Goal: Transaction & Acquisition: Purchase product/service

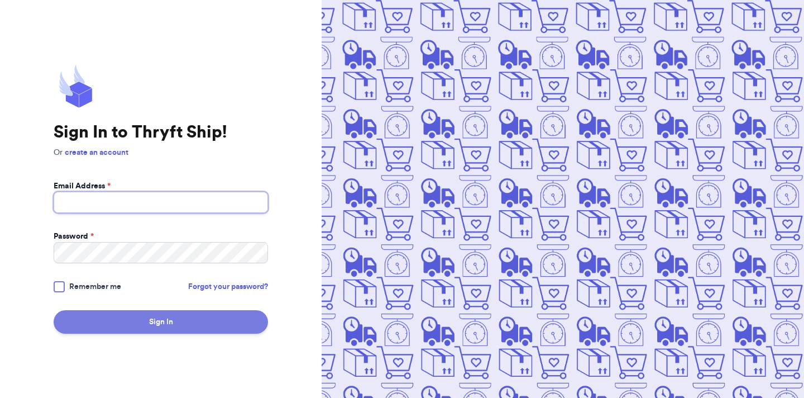
type input "[EMAIL_ADDRESS][DOMAIN_NAME]"
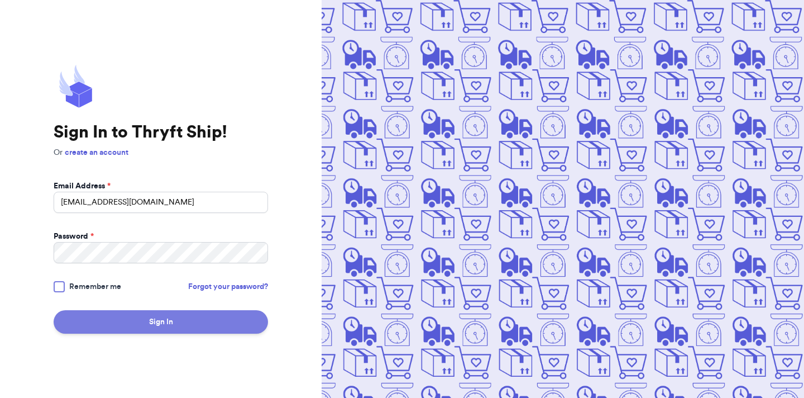
click at [127, 327] on button "Sign In" at bounding box center [161, 321] width 214 height 23
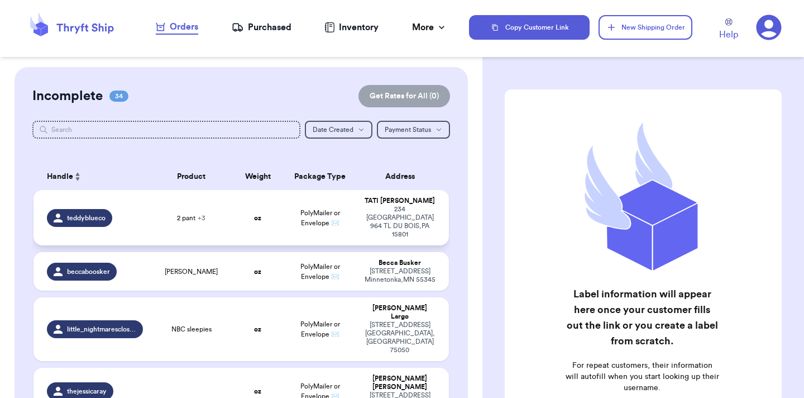
click at [292, 203] on td "PolyMailer or Envelope ✉️" at bounding box center [320, 217] width 75 height 55
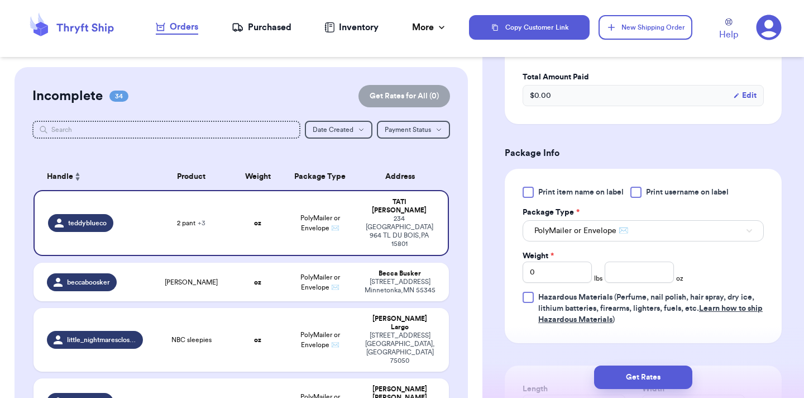
scroll to position [467, 0]
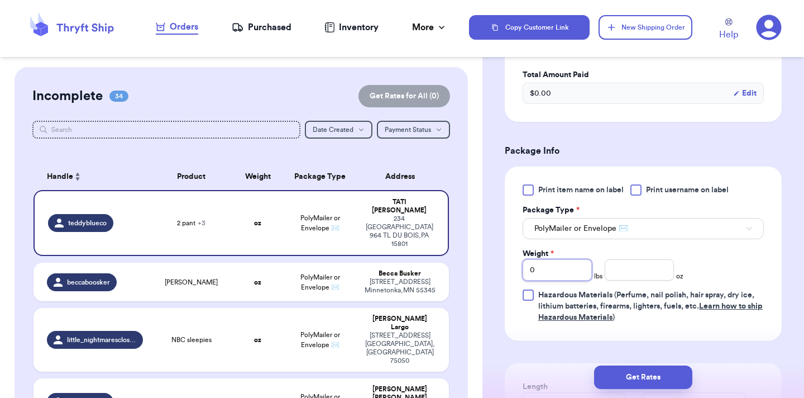
click at [557, 278] on input "0" at bounding box center [557, 269] width 69 height 21
type input "2"
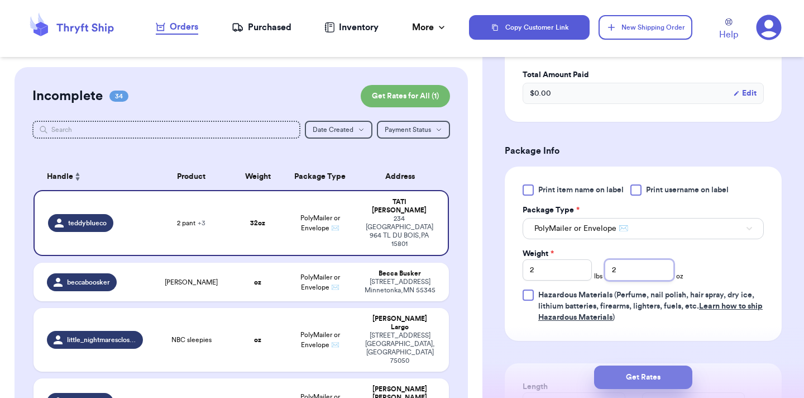
type input "2"
click at [657, 378] on button "Get Rates" at bounding box center [643, 376] width 98 height 23
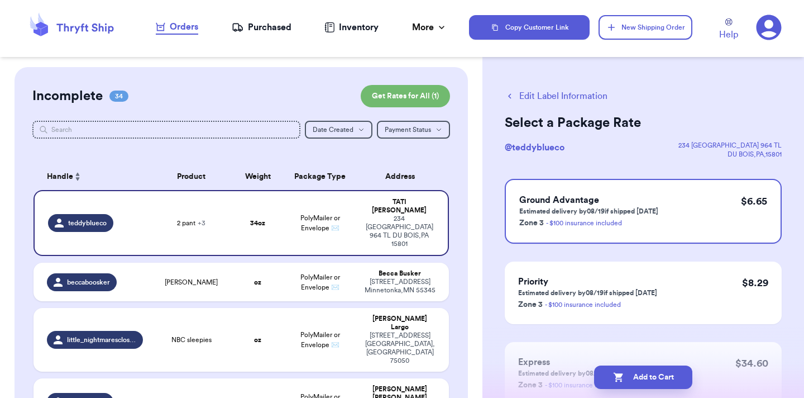
click at [657, 378] on button "Add to Cart" at bounding box center [643, 376] width 98 height 23
checkbox input "true"
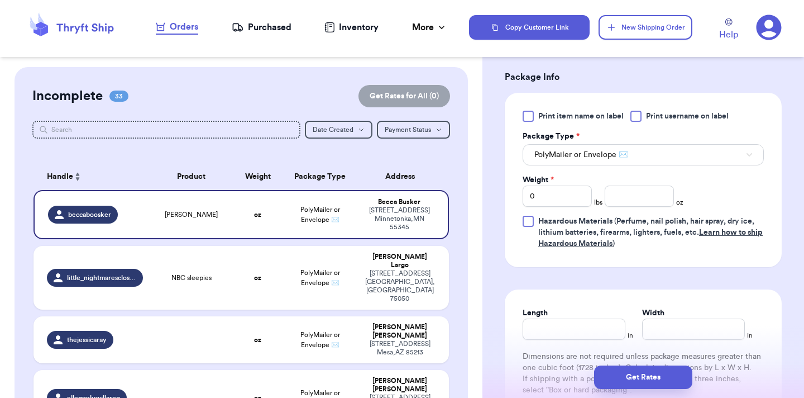
scroll to position [432, 0]
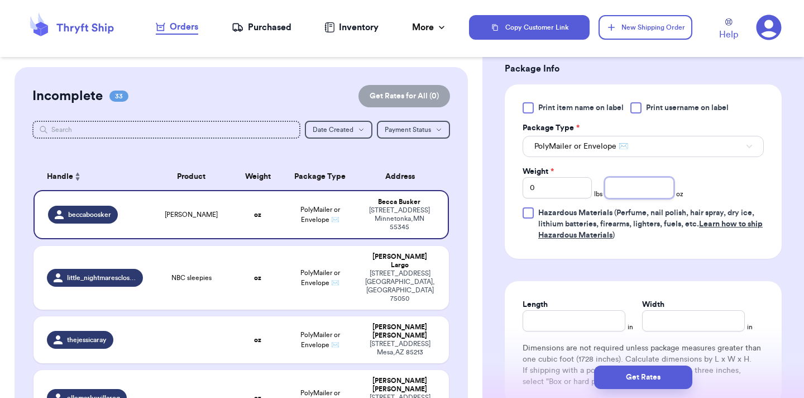
click at [644, 194] on input "number" at bounding box center [639, 187] width 69 height 21
type input "9.2"
click at [648, 383] on button "Get Rates" at bounding box center [643, 376] width 98 height 23
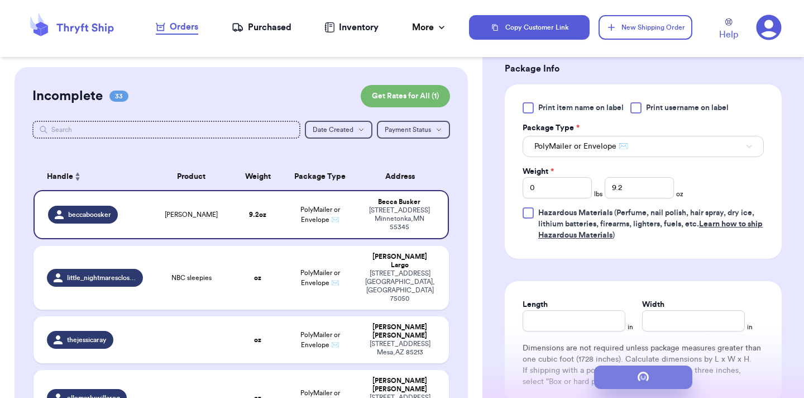
scroll to position [0, 0]
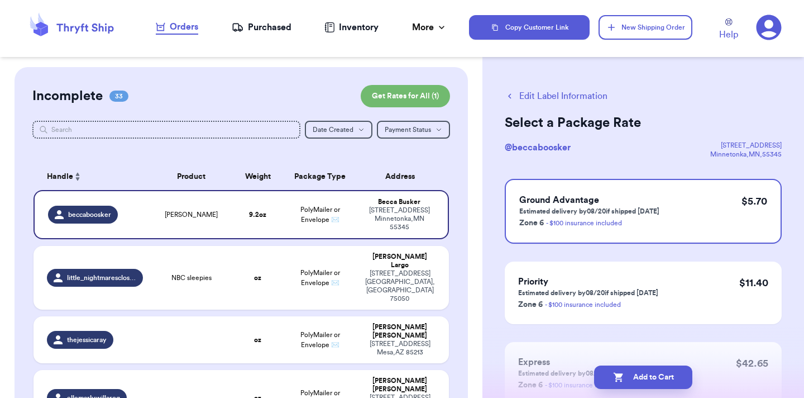
click at [648, 383] on button "Add to Cart" at bounding box center [643, 376] width 98 height 23
checkbox input "true"
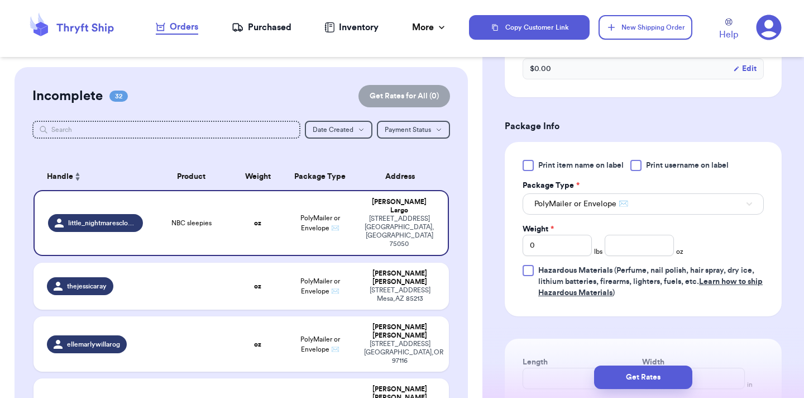
scroll to position [405, 0]
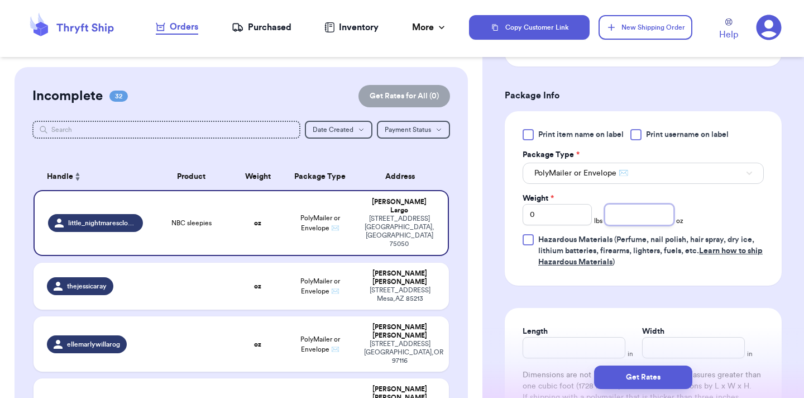
click at [624, 218] on input "number" at bounding box center [639, 214] width 69 height 21
type input "9"
click at [662, 374] on button "Get Rates" at bounding box center [643, 376] width 98 height 23
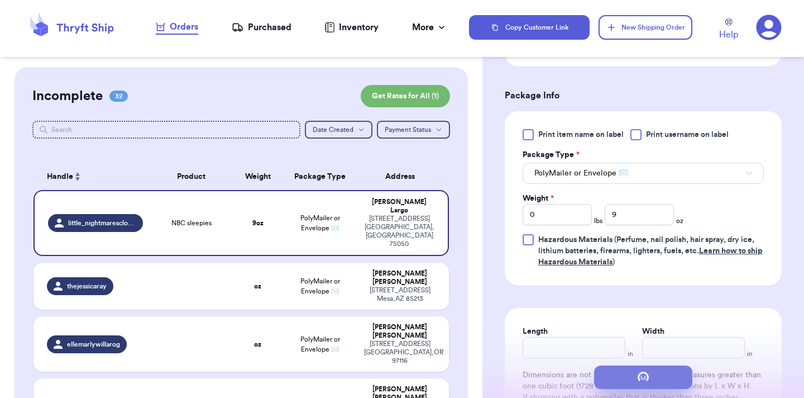
scroll to position [0, 0]
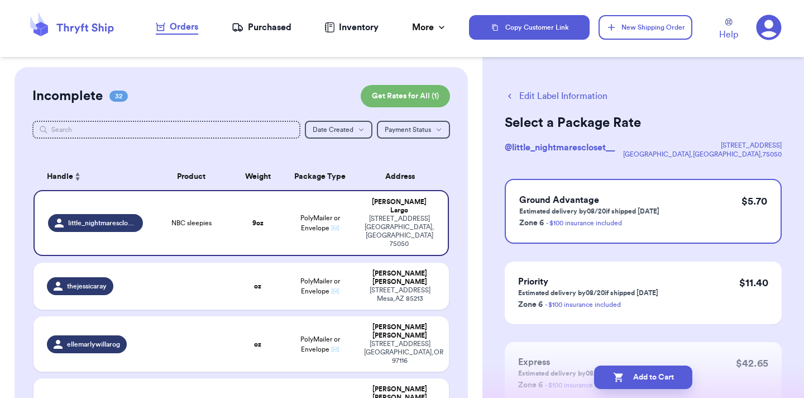
click at [662, 374] on button "Add to Cart" at bounding box center [643, 376] width 98 height 23
checkbox input "true"
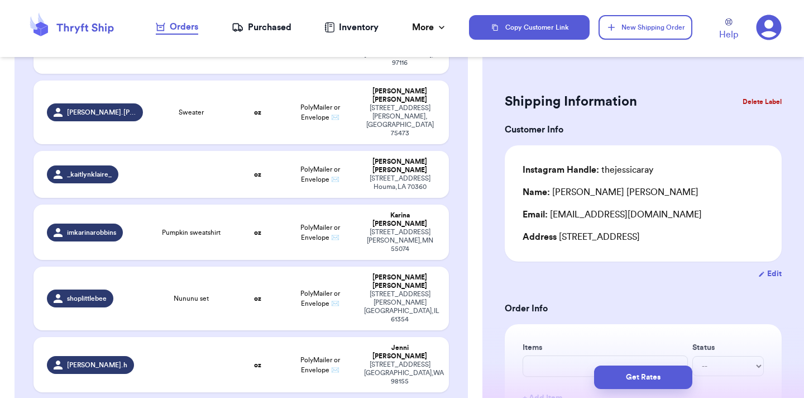
scroll to position [518, 0]
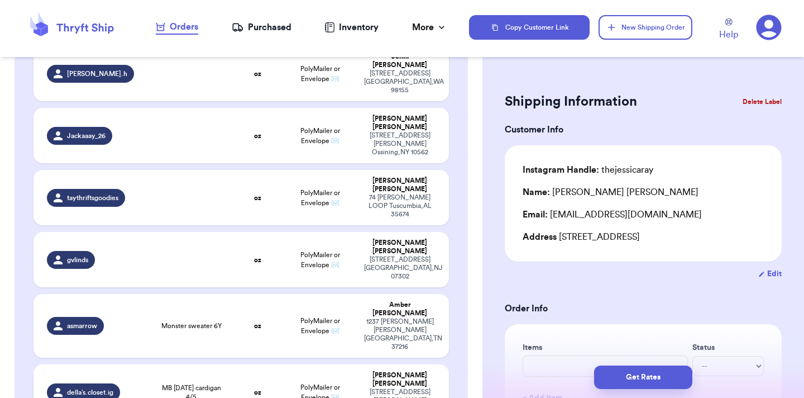
click at [206, 364] on td "MB [DATE] cardigan 4/5" at bounding box center [191, 391] width 83 height 55
type input "MB [DATE] cardigan 4/5"
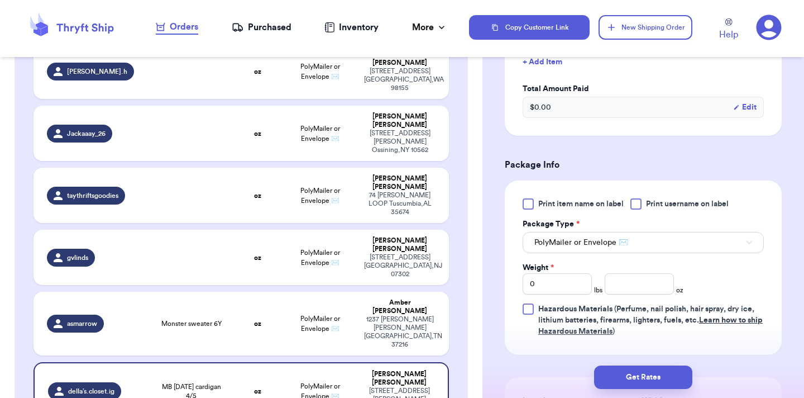
scroll to position [352, 0]
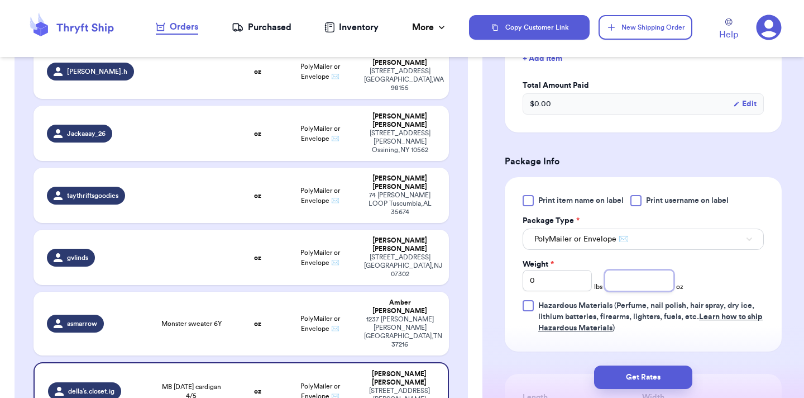
click at [654, 271] on input "number" at bounding box center [639, 280] width 69 height 21
type input "6.5"
click at [636, 375] on button "Get Rates" at bounding box center [643, 376] width 98 height 23
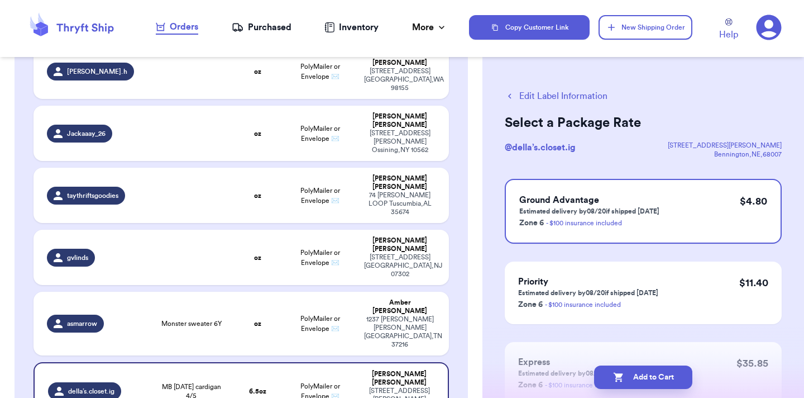
click at [636, 375] on button "Add to Cart" at bounding box center [643, 376] width 98 height 23
checkbox input "true"
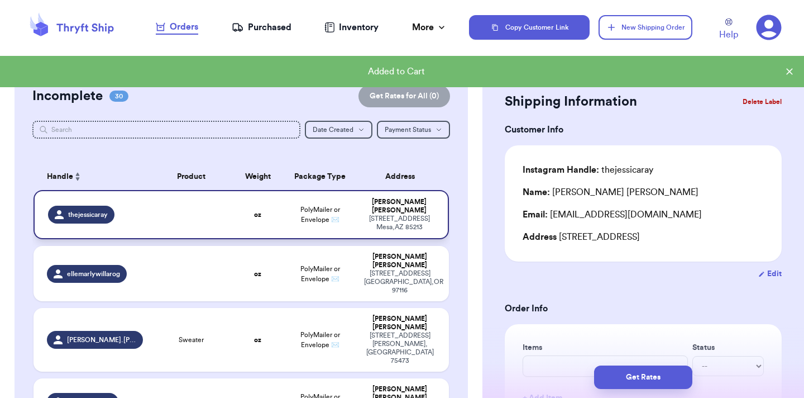
click at [172, 210] on td at bounding box center [191, 214] width 83 height 49
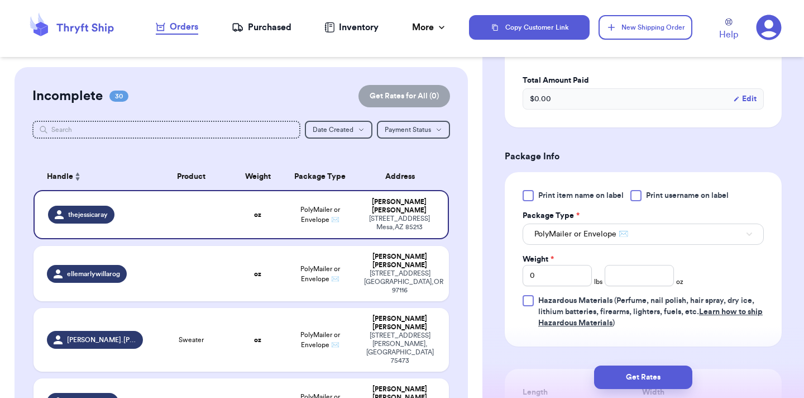
scroll to position [357, 0]
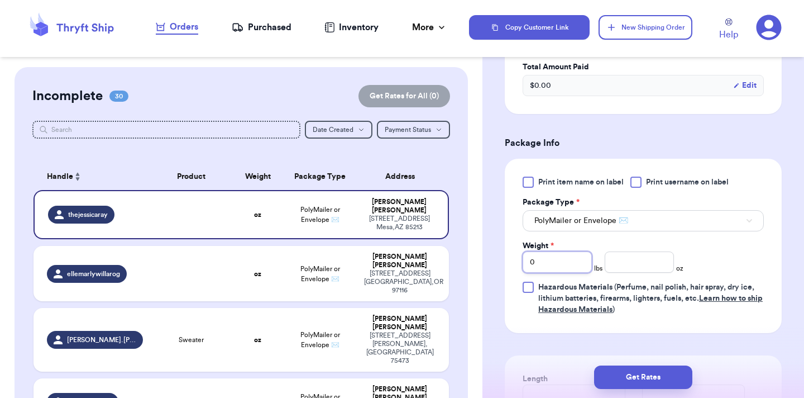
click at [551, 265] on input "0" at bounding box center [557, 261] width 69 height 21
type input "1"
type input "4"
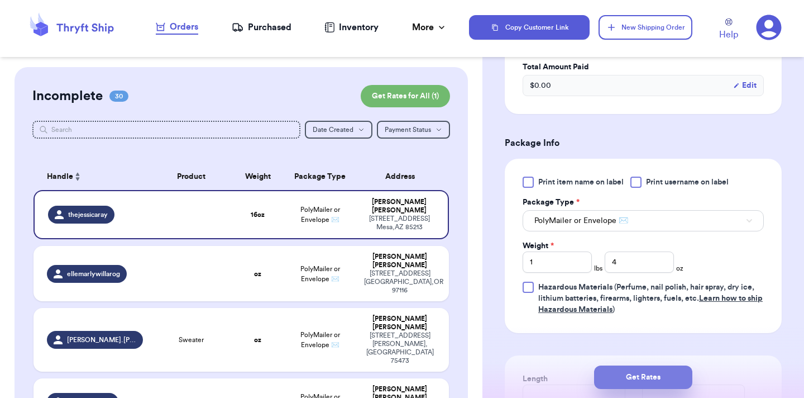
click at [637, 372] on button "Get Rates" at bounding box center [643, 376] width 98 height 23
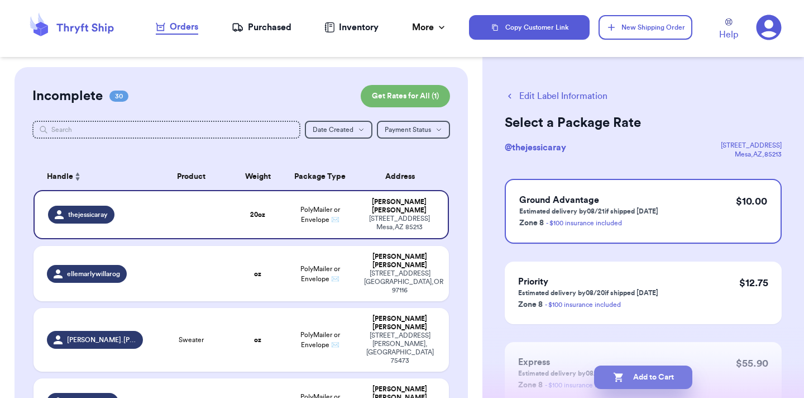
click at [656, 375] on button "Add to Cart" at bounding box center [643, 376] width 98 height 23
checkbox input "true"
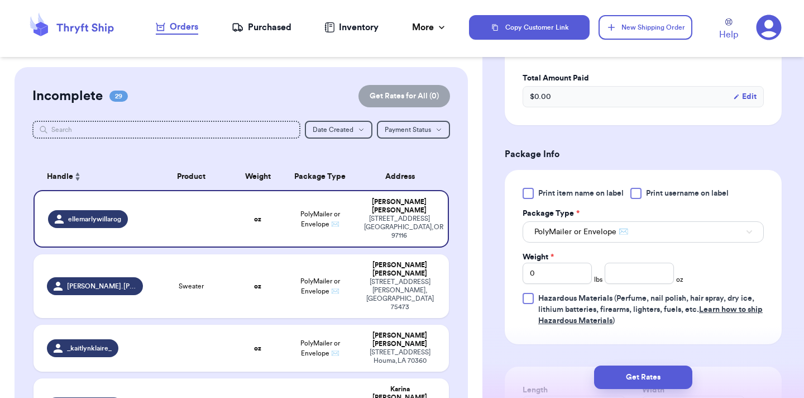
scroll to position [398, 0]
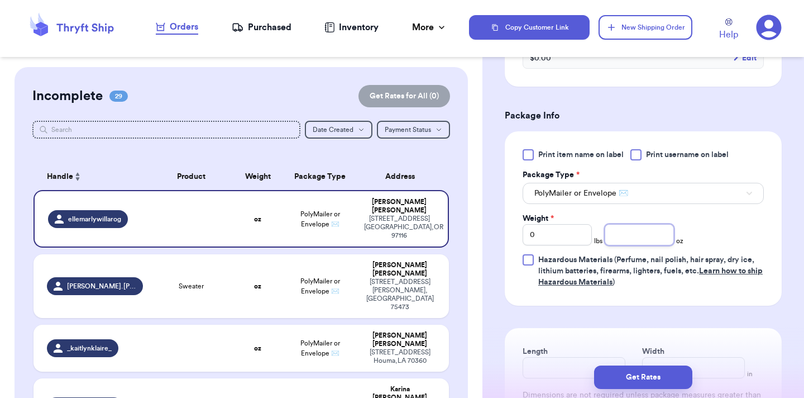
click at [657, 224] on input "number" at bounding box center [639, 234] width 69 height 21
type input "15.9"
click at [672, 381] on button "Get Rates" at bounding box center [643, 376] width 98 height 23
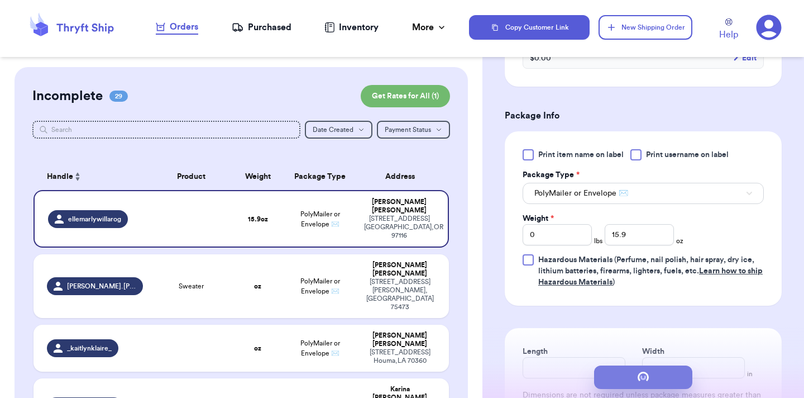
scroll to position [0, 0]
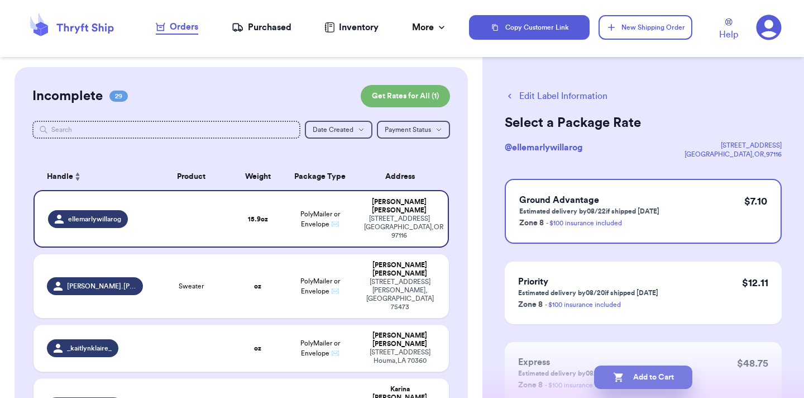
click at [674, 374] on button "Add to Cart" at bounding box center [643, 376] width 98 height 23
checkbox input "true"
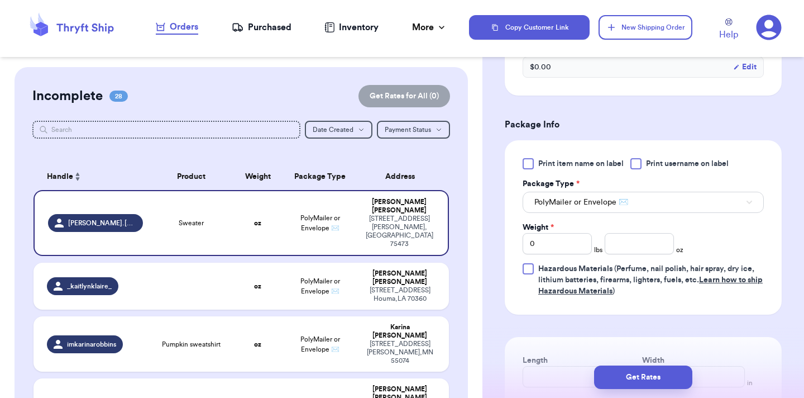
scroll to position [383, 0]
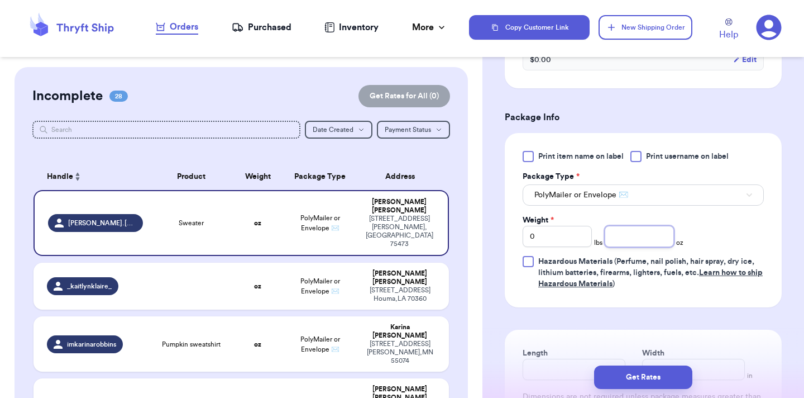
click at [652, 236] on input "number" at bounding box center [639, 236] width 69 height 21
type input "5"
click at [680, 366] on button "Get Rates" at bounding box center [643, 376] width 98 height 23
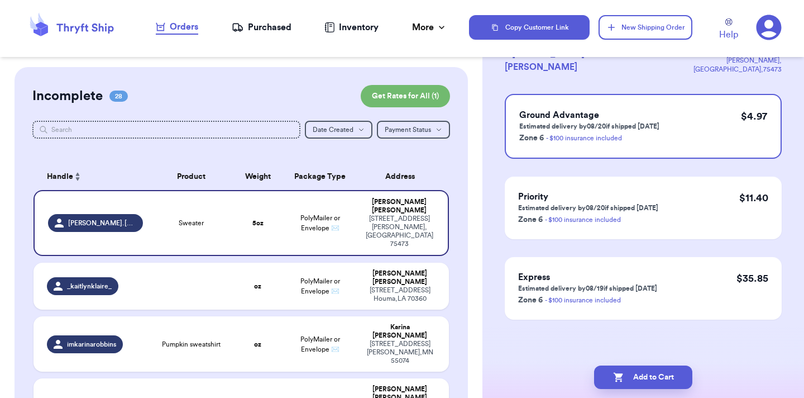
scroll to position [0, 0]
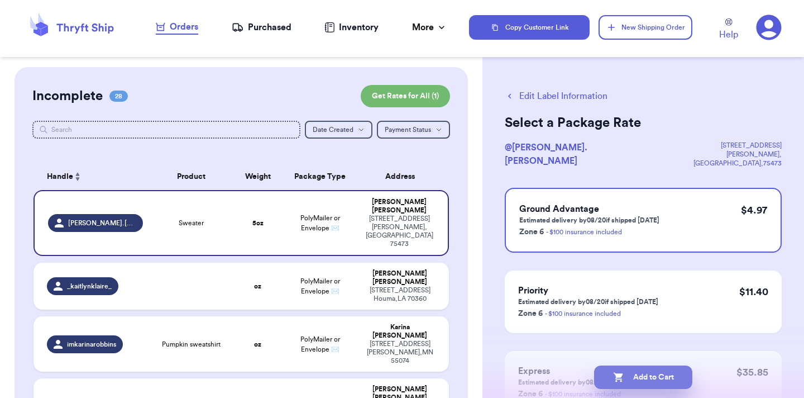
click at [660, 382] on button "Add to Cart" at bounding box center [643, 376] width 98 height 23
checkbox input "true"
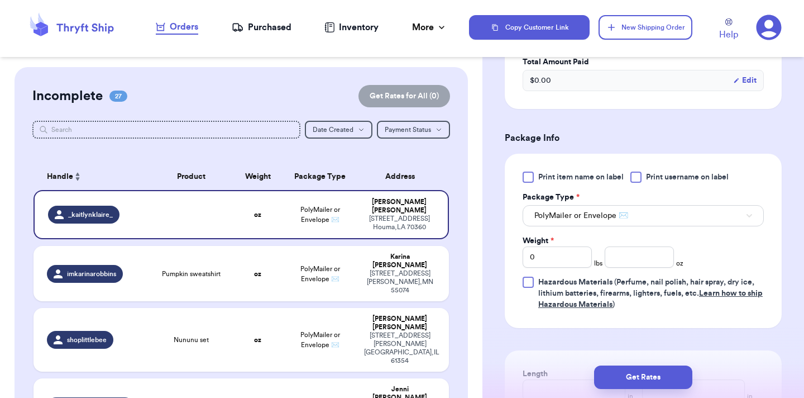
scroll to position [412, 0]
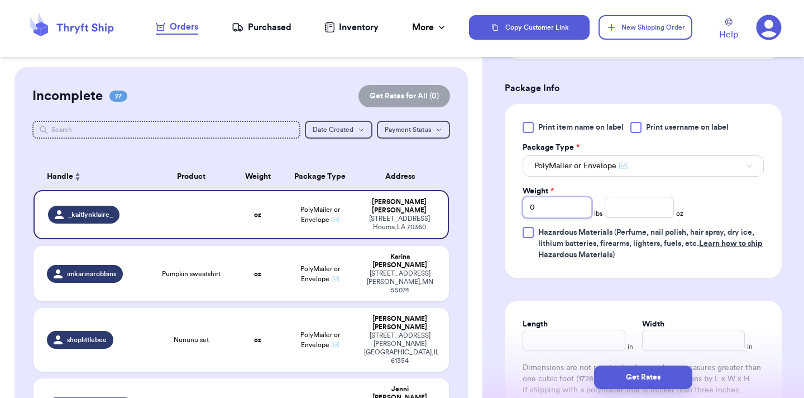
click at [563, 207] on input "0" at bounding box center [557, 207] width 69 height 21
type input "1"
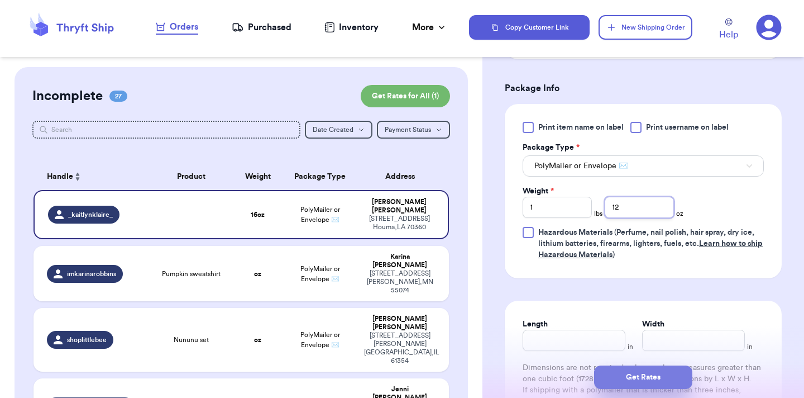
type input "12"
click at [672, 383] on button "Get Rates" at bounding box center [643, 376] width 98 height 23
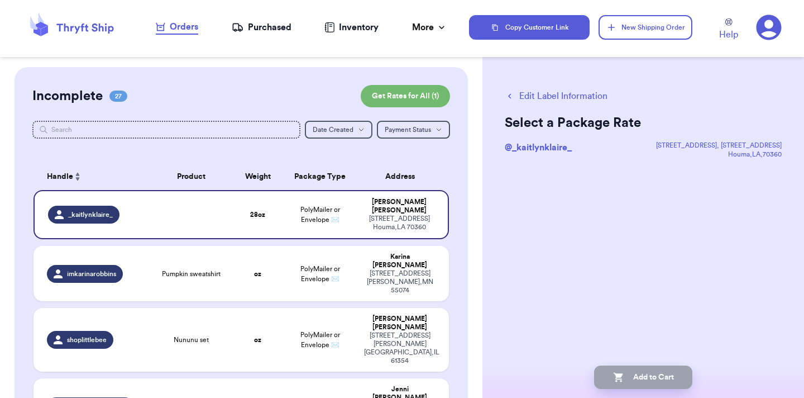
scroll to position [0, 0]
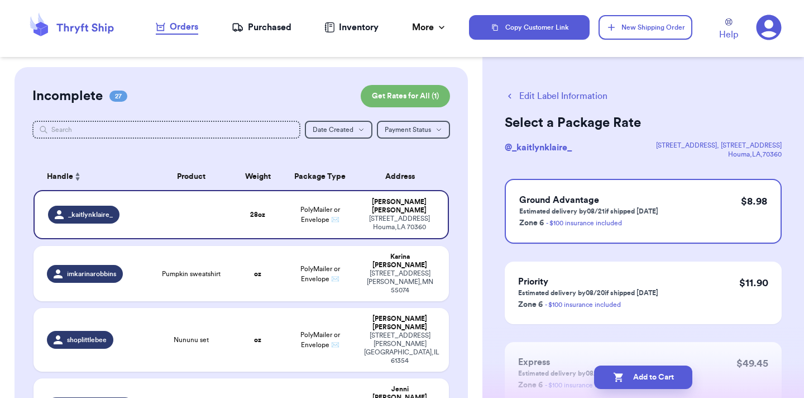
click at [672, 383] on button "Add to Cart" at bounding box center [643, 376] width 98 height 23
checkbox input "true"
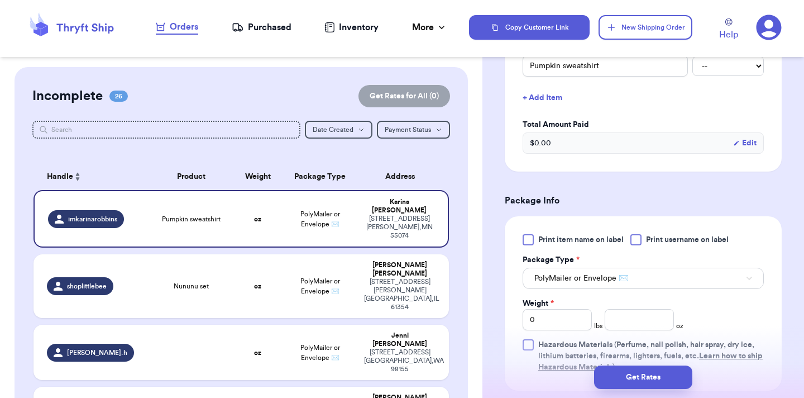
scroll to position [301, 0]
click at [660, 318] on input "number" at bounding box center [639, 318] width 69 height 21
type input "3.2"
click at [647, 374] on button "Get Rates" at bounding box center [643, 376] width 98 height 23
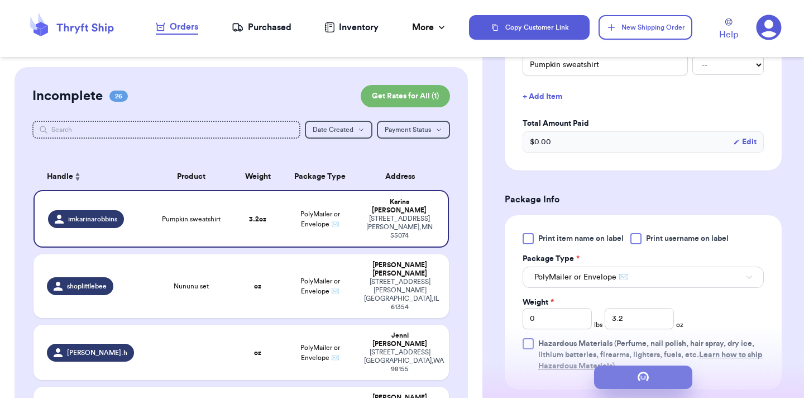
scroll to position [0, 0]
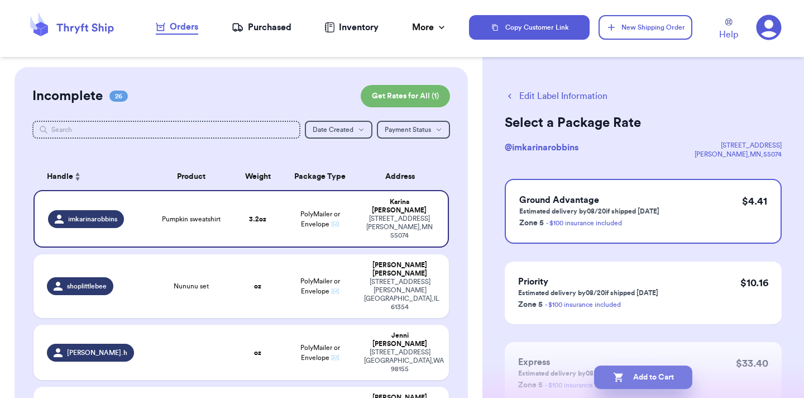
click at [644, 378] on button "Add to Cart" at bounding box center [643, 376] width 98 height 23
checkbox input "true"
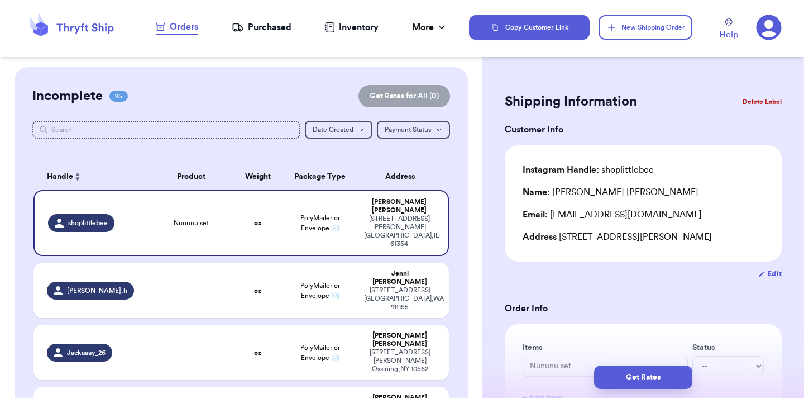
click at [778, 272] on button "Edit" at bounding box center [769, 273] width 23 height 11
select select "IL"
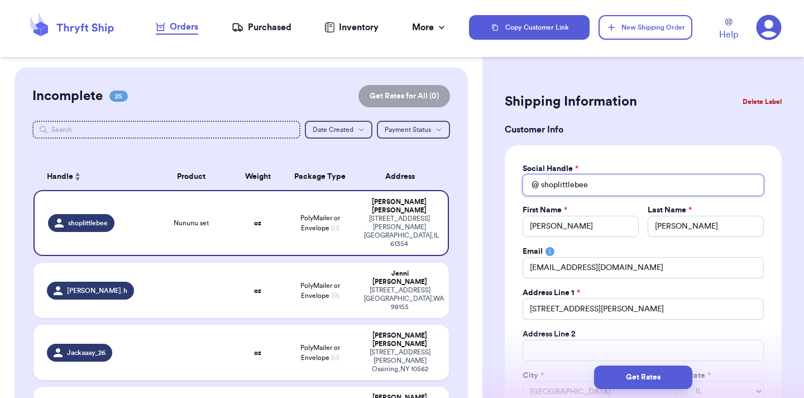
click at [558, 184] on input "shoplittlebee" at bounding box center [643, 184] width 241 height 21
type input "shop.littlebee"
type input "shop.little.bee"
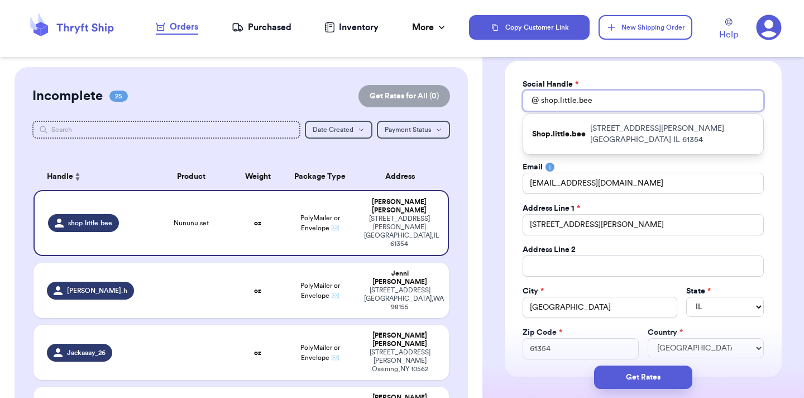
type input "shop.little.bee"
click at [778, 287] on div "Social Handle * @ shop.little.bee Shop.little.bee [STREET_ADDRESS][PERSON_NAME]…" at bounding box center [643, 219] width 277 height 316
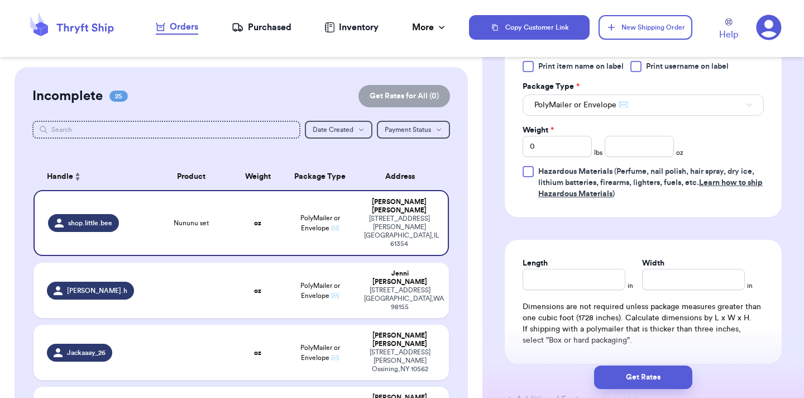
scroll to position [668, 0]
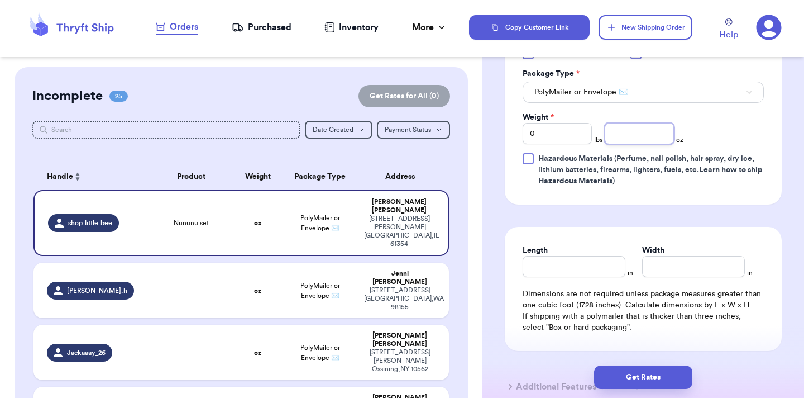
click at [624, 134] on input "number" at bounding box center [639, 133] width 69 height 21
type input "7.2"
click at [653, 375] on button "Get Rates" at bounding box center [643, 376] width 98 height 23
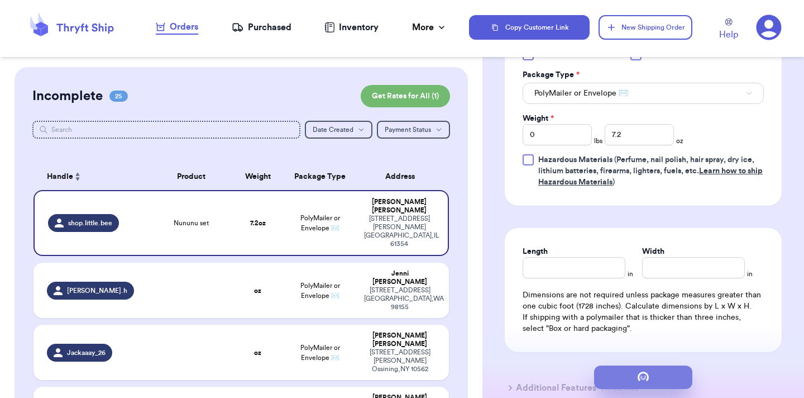
scroll to position [0, 0]
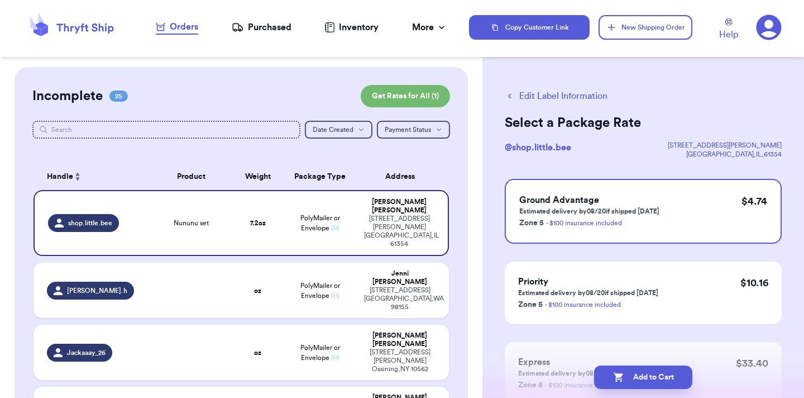
click at [653, 375] on button "Add to Cart" at bounding box center [643, 376] width 98 height 23
checkbox input "true"
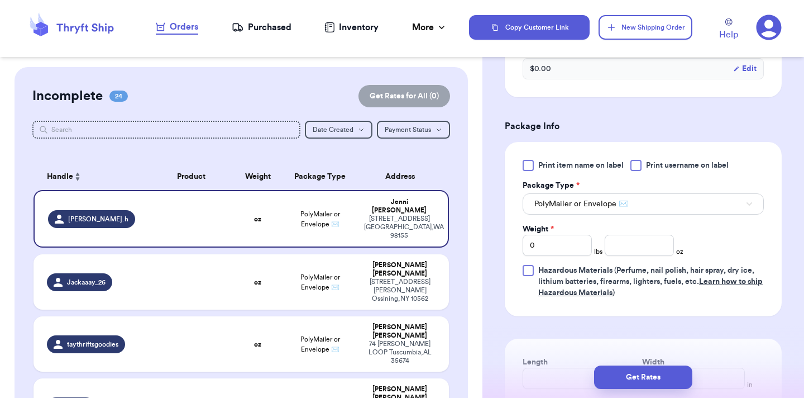
scroll to position [389, 0]
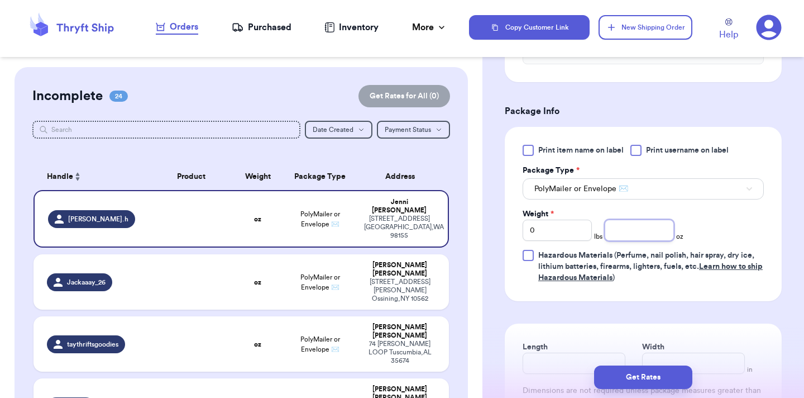
click at [630, 239] on input "number" at bounding box center [639, 229] width 69 height 21
type input "4.6"
click at [664, 386] on button "Get Rates" at bounding box center [643, 376] width 98 height 23
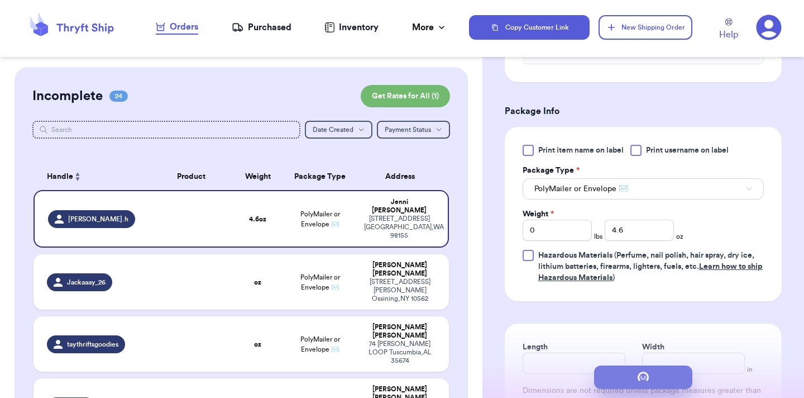
scroll to position [0, 0]
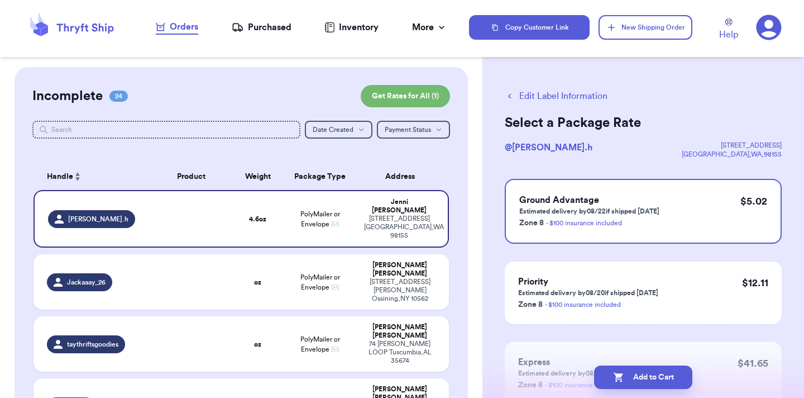
click at [664, 386] on button "Add to Cart" at bounding box center [643, 376] width 98 height 23
checkbox input "true"
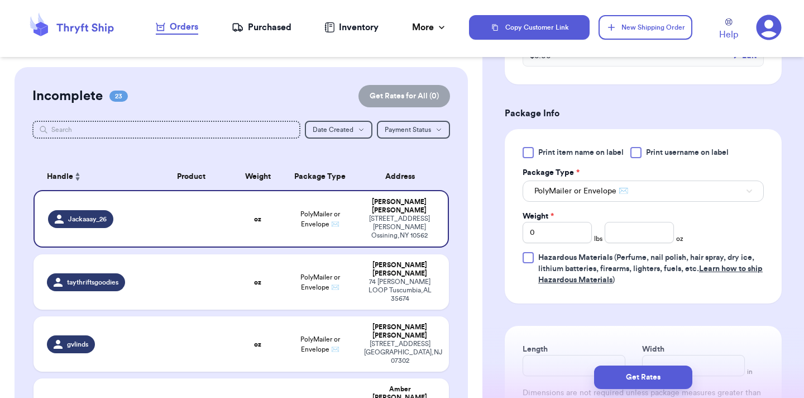
scroll to position [400, 0]
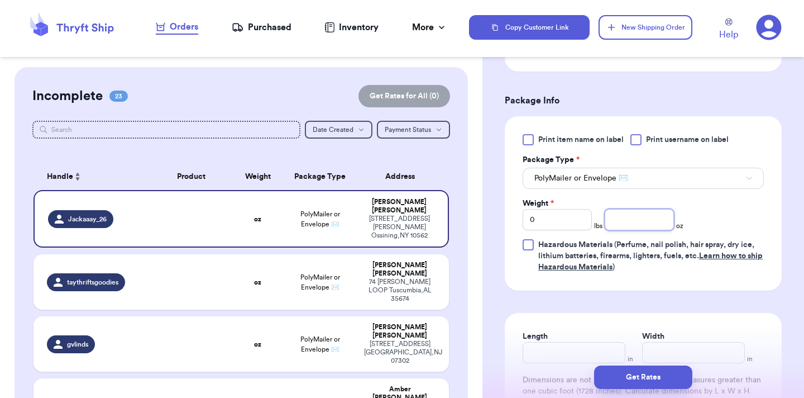
click at [632, 222] on input "number" at bounding box center [639, 219] width 69 height 21
type input "2.6"
click at [639, 377] on button "Get Rates" at bounding box center [643, 376] width 98 height 23
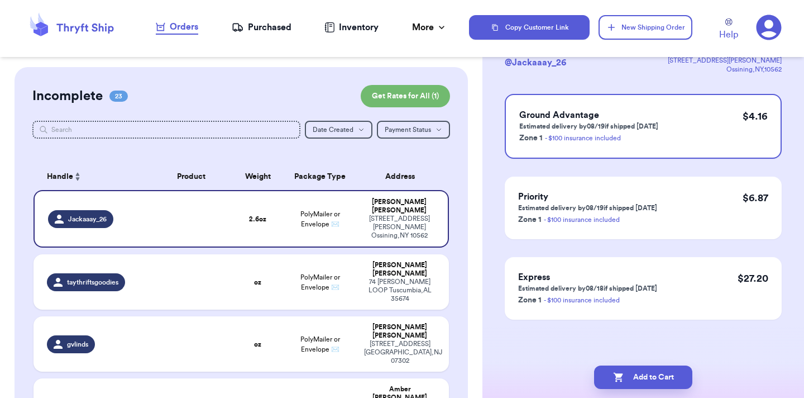
scroll to position [0, 0]
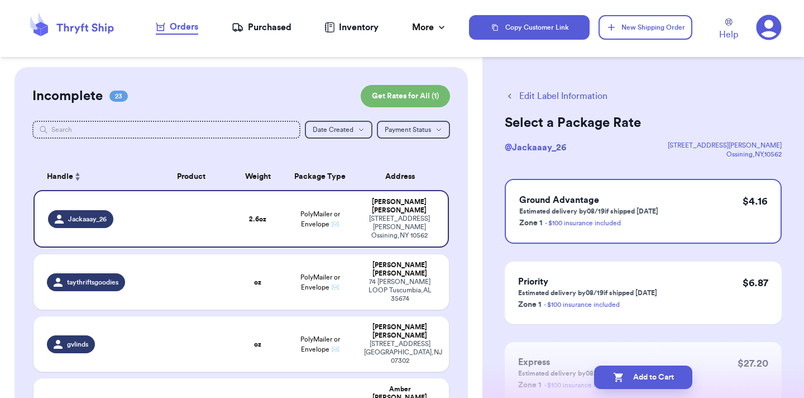
click at [639, 377] on button "Add to Cart" at bounding box center [643, 376] width 98 height 23
checkbox input "true"
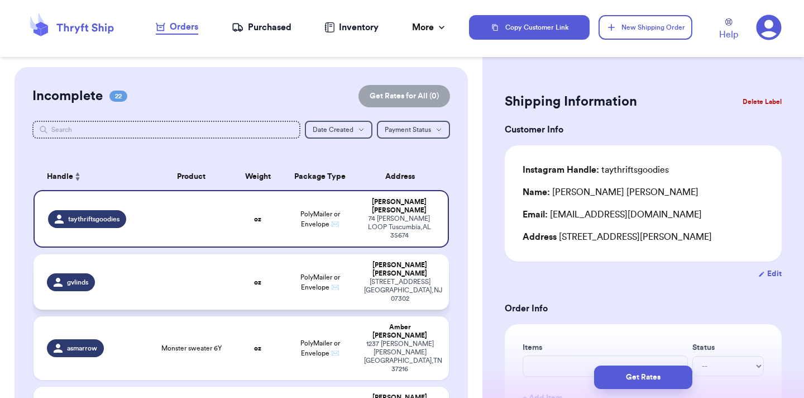
click at [364, 278] on div "[STREET_ADDRESS]" at bounding box center [399, 290] width 71 height 25
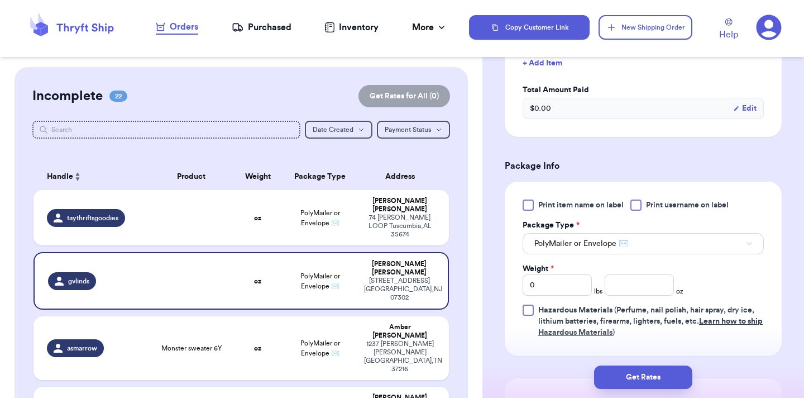
scroll to position [361, 0]
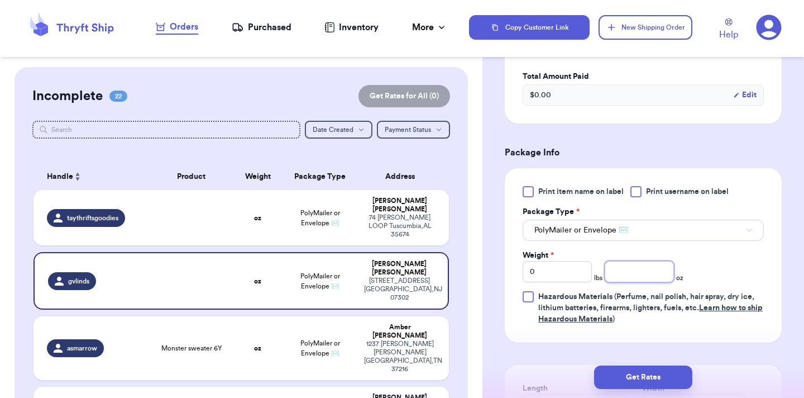
click at [632, 261] on input "number" at bounding box center [639, 271] width 69 height 21
type input "9.3"
click at [648, 384] on button "Get Rates" at bounding box center [643, 376] width 98 height 23
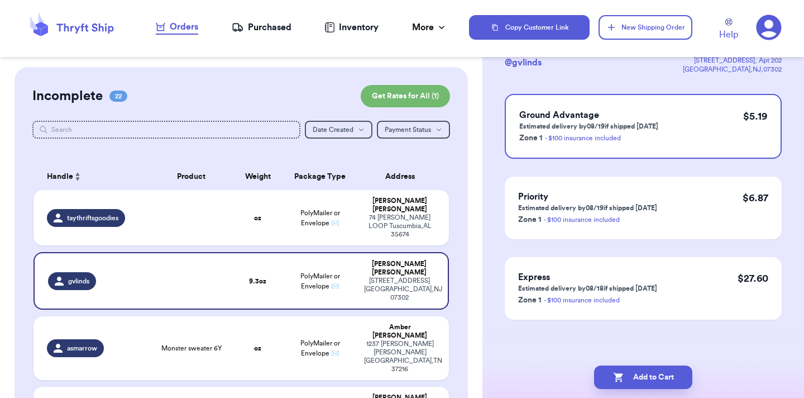
scroll to position [0, 0]
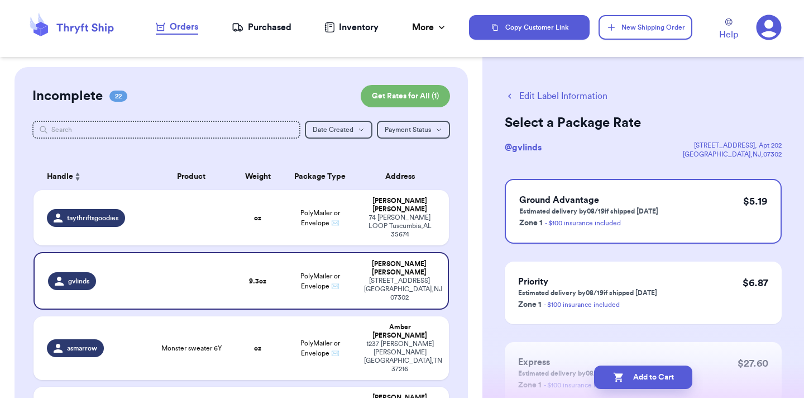
click at [648, 384] on button "Add to Cart" at bounding box center [643, 376] width 98 height 23
checkbox input "true"
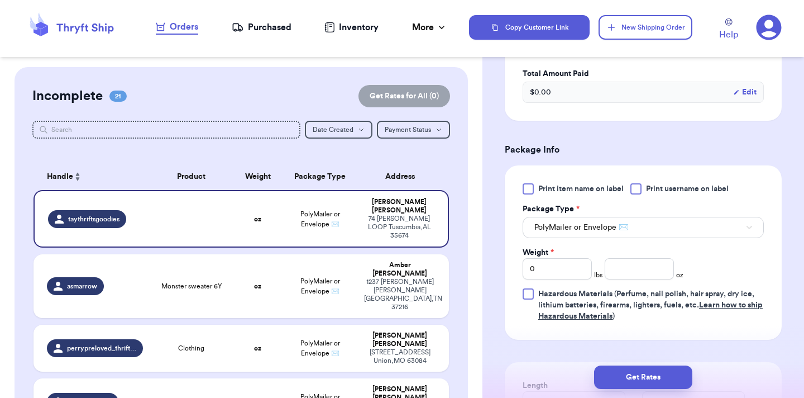
scroll to position [354, 0]
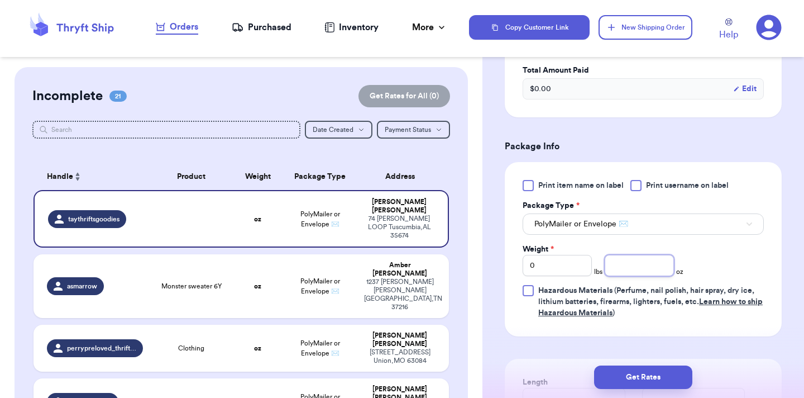
click at [627, 265] on input "number" at bounding box center [639, 265] width 69 height 21
type input "14"
click at [658, 369] on button "Get Rates" at bounding box center [643, 376] width 98 height 23
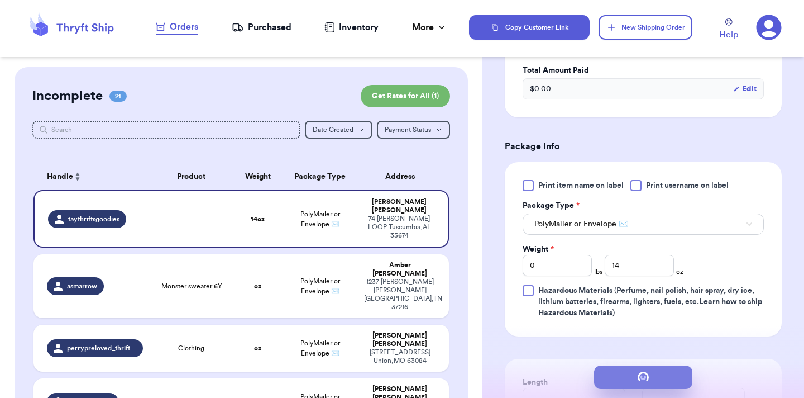
scroll to position [0, 0]
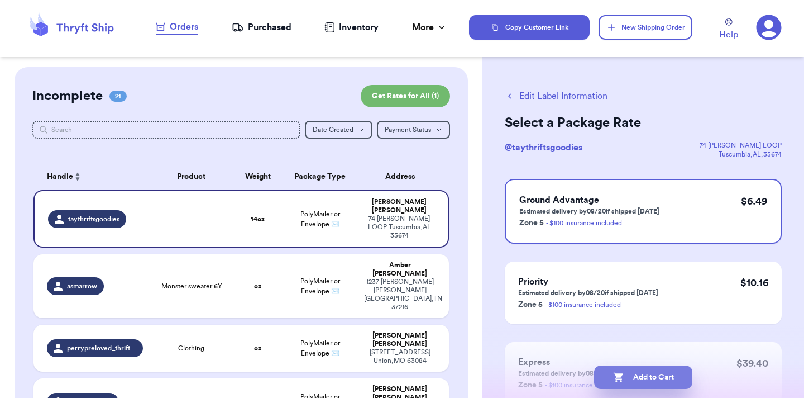
click at [656, 378] on button "Add to Cart" at bounding box center [643, 376] width 98 height 23
checkbox input "true"
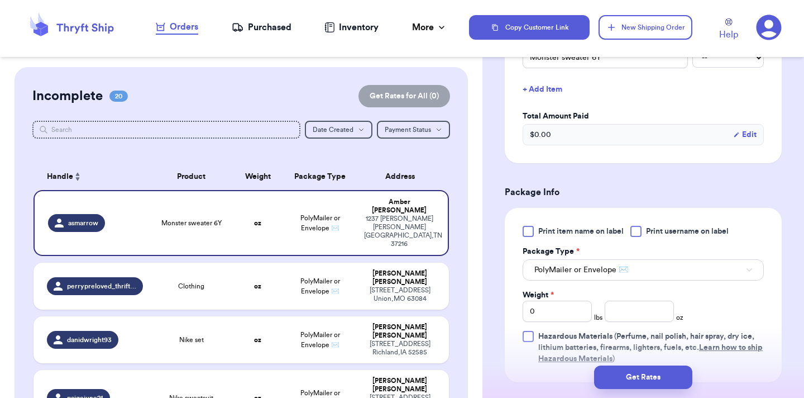
scroll to position [352, 0]
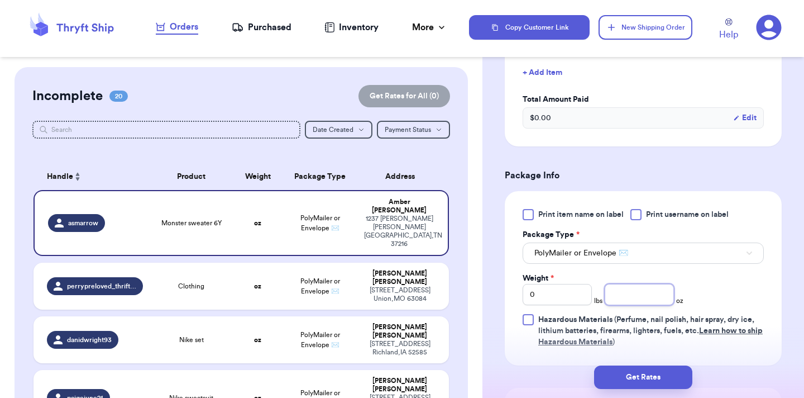
click at [634, 284] on input "number" at bounding box center [639, 294] width 69 height 21
type input "10"
click at [676, 385] on button "Get Rates" at bounding box center [643, 376] width 98 height 23
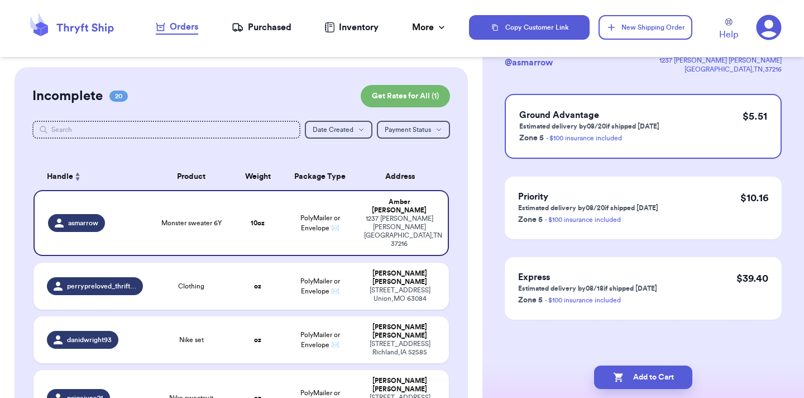
scroll to position [0, 0]
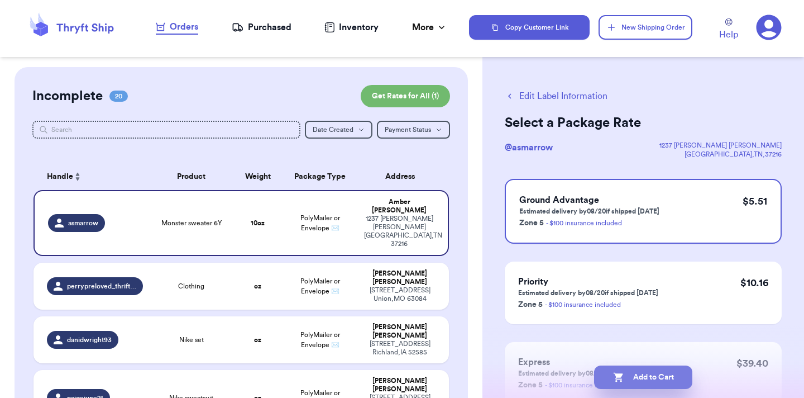
click at [628, 380] on button "Add to Cart" at bounding box center [643, 376] width 98 height 23
checkbox input "true"
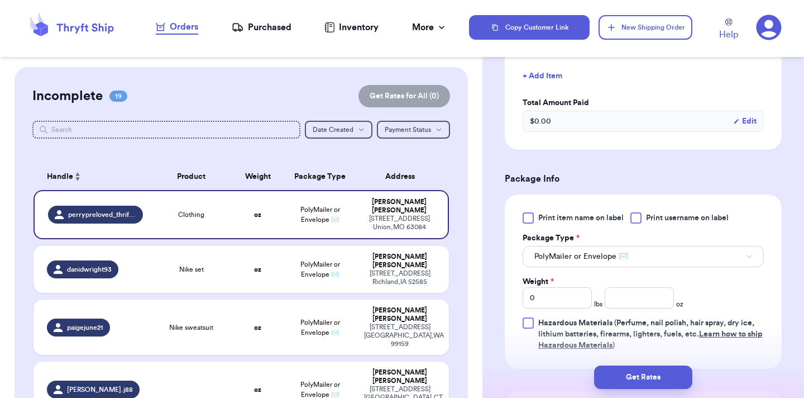
scroll to position [347, 0]
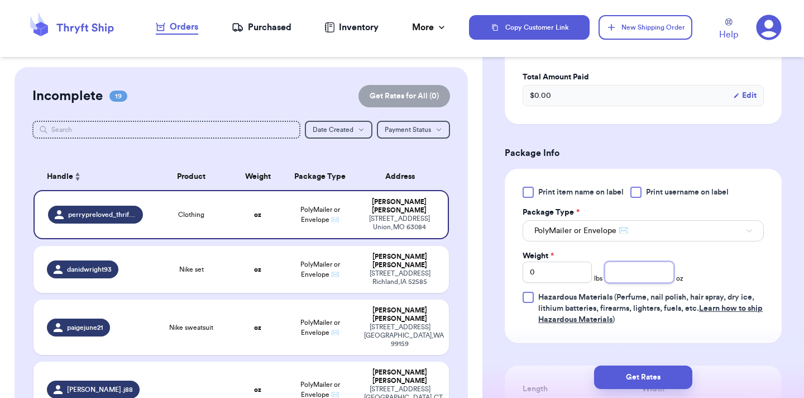
click at [647, 275] on input "number" at bounding box center [639, 271] width 69 height 21
type input "10"
click at [665, 383] on button "Get Rates" at bounding box center [643, 376] width 98 height 23
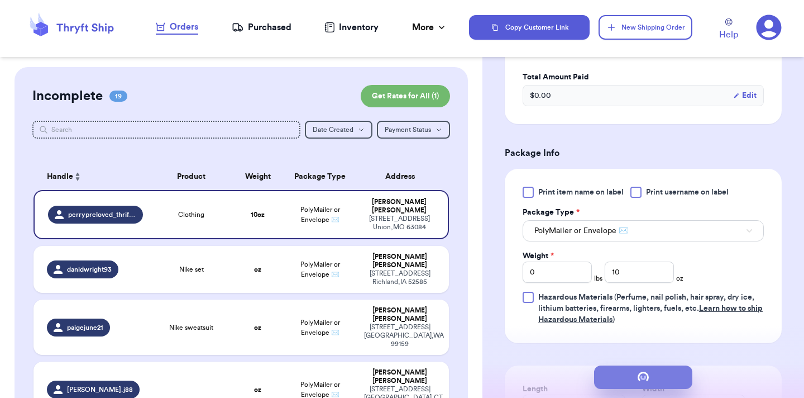
scroll to position [0, 0]
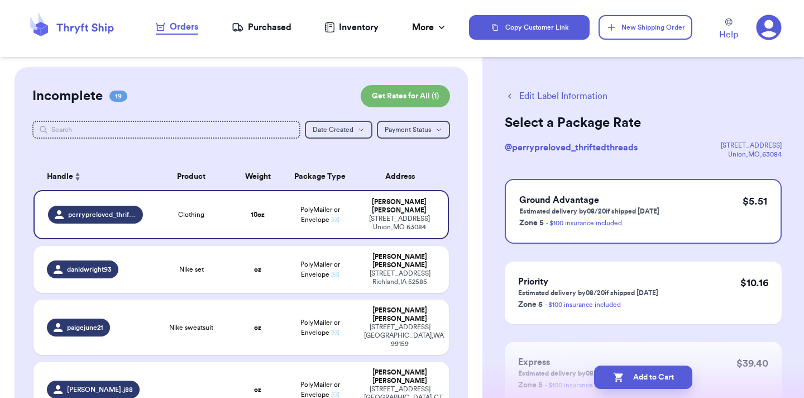
click at [665, 383] on button "Add to Cart" at bounding box center [643, 376] width 98 height 23
checkbox input "true"
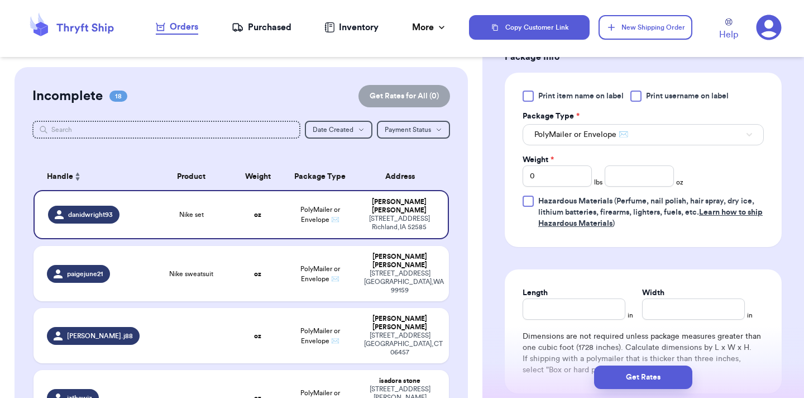
scroll to position [445, 0]
click at [634, 177] on input "number" at bounding box center [639, 174] width 69 height 21
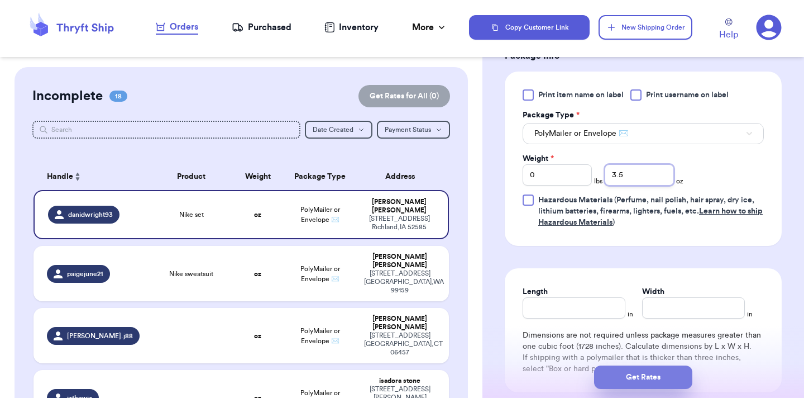
type input "3.5"
click at [648, 388] on button "Get Rates" at bounding box center [643, 376] width 98 height 23
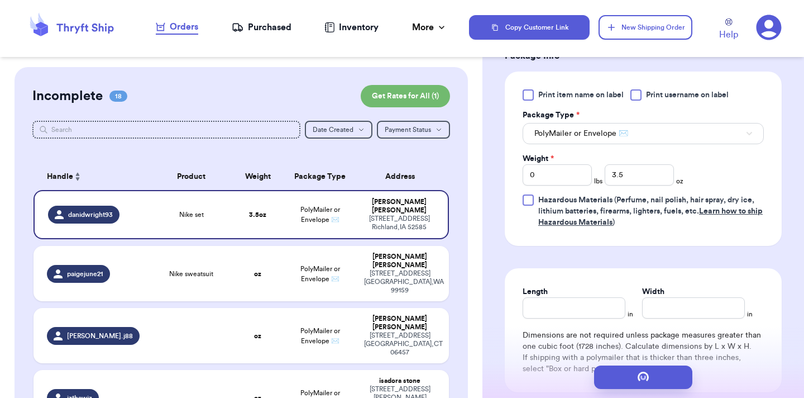
scroll to position [0, 0]
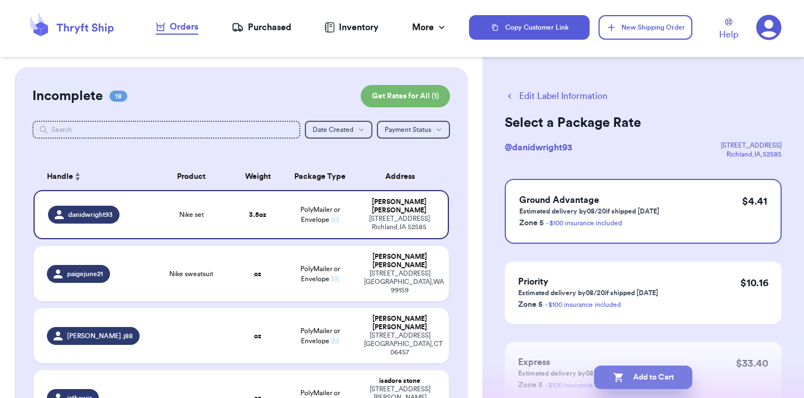
click at [635, 375] on button "Add to Cart" at bounding box center [643, 376] width 98 height 23
checkbox input "true"
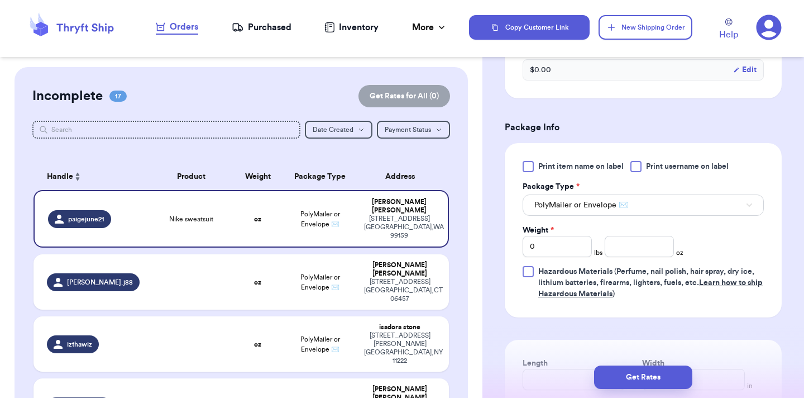
scroll to position [390, 0]
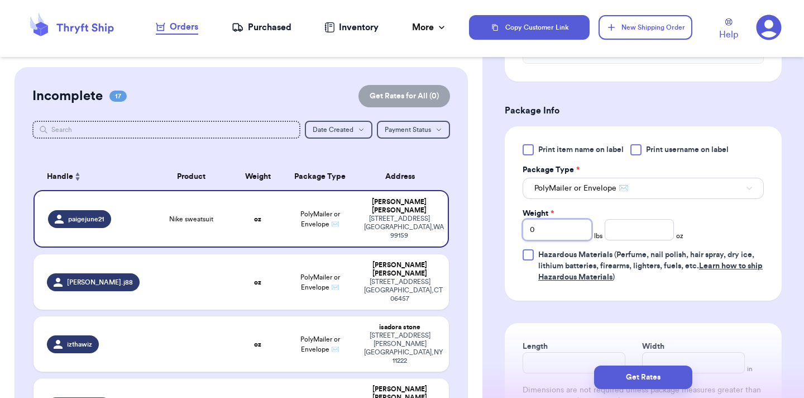
click at [566, 228] on input "0" at bounding box center [557, 229] width 69 height 21
type input "1"
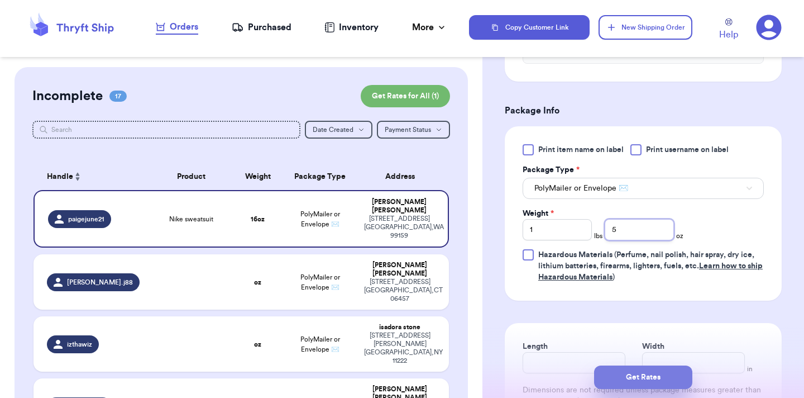
type input "5"
click at [639, 380] on button "Get Rates" at bounding box center [643, 376] width 98 height 23
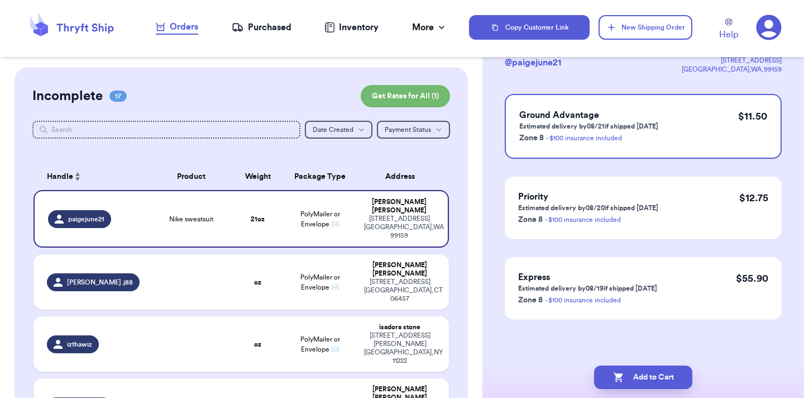
scroll to position [0, 0]
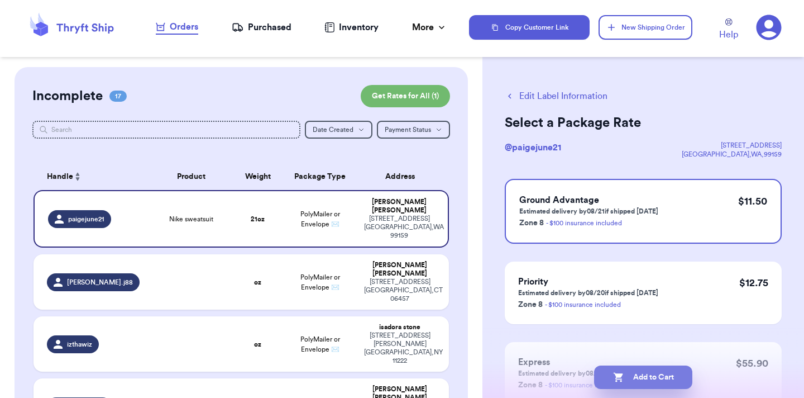
click at [665, 382] on button "Add to Cart" at bounding box center [643, 376] width 98 height 23
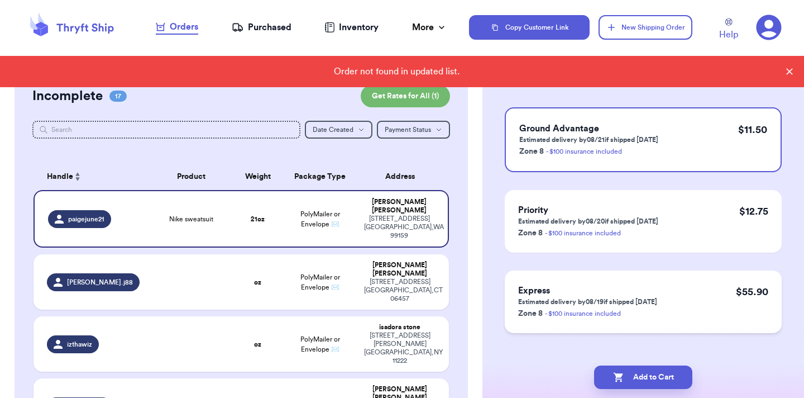
scroll to position [79, 0]
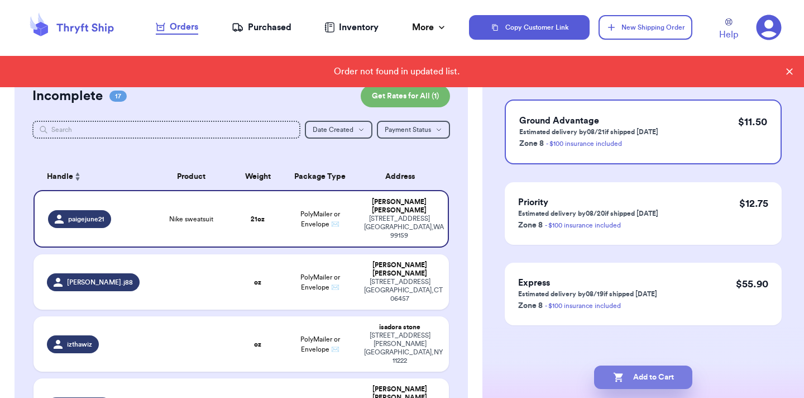
click at [627, 373] on button "Add to Cart" at bounding box center [643, 376] width 98 height 23
checkbox input "true"
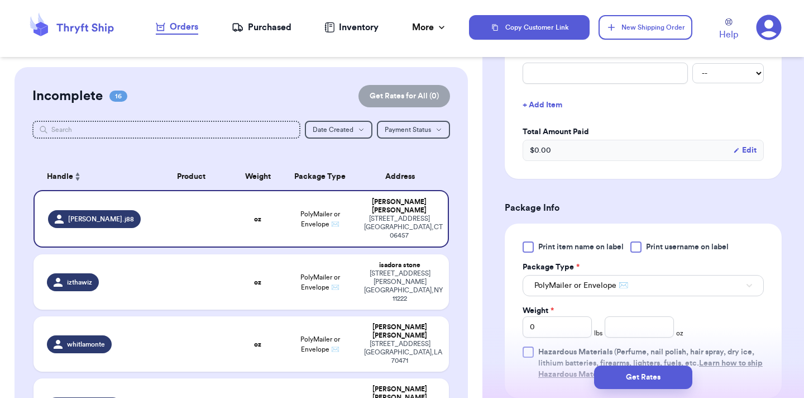
scroll to position [316, 0]
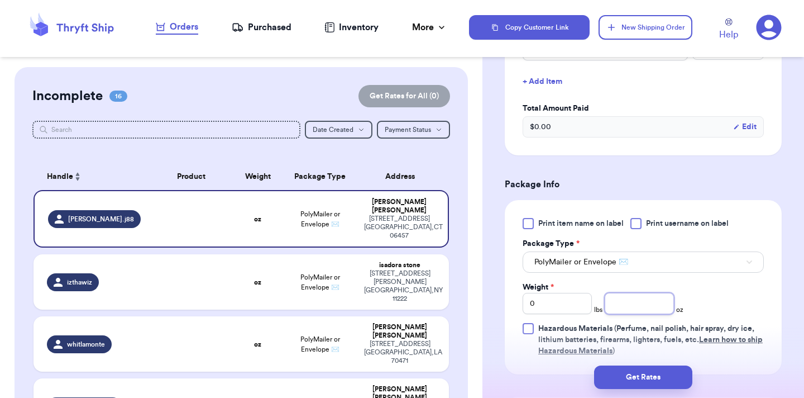
click at [644, 298] on input "number" at bounding box center [639, 303] width 69 height 21
type input "8.1"
click at [657, 381] on button "Get Rates" at bounding box center [643, 376] width 98 height 23
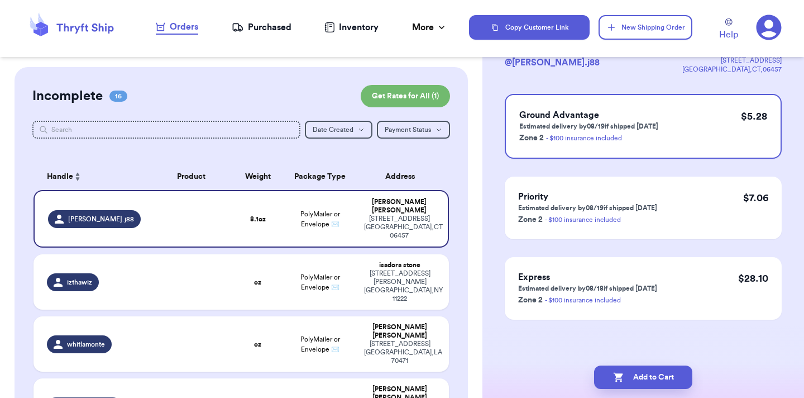
scroll to position [0, 0]
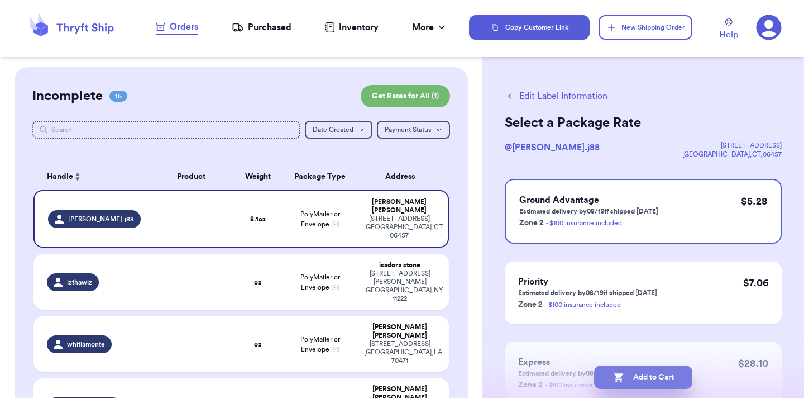
click at [639, 376] on button "Add to Cart" at bounding box center [643, 376] width 98 height 23
checkbox input "true"
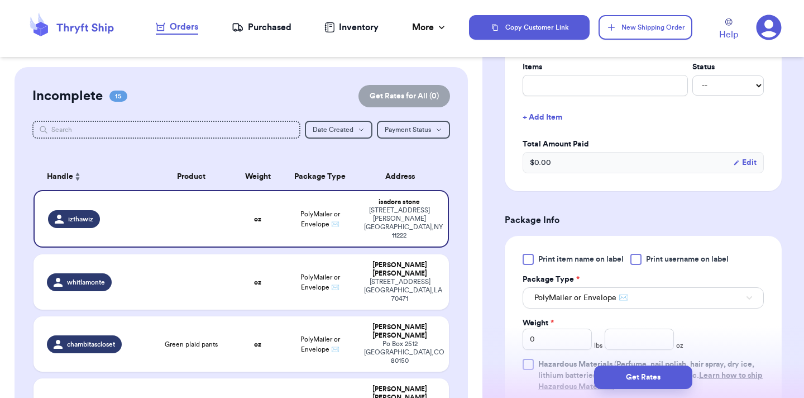
scroll to position [356, 0]
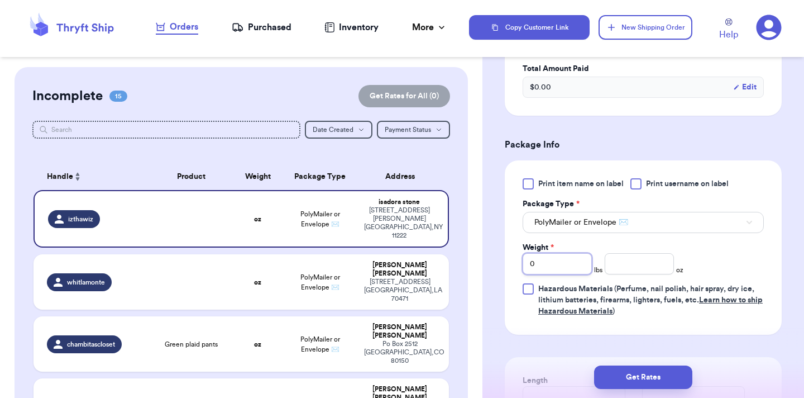
click at [577, 256] on input "0" at bounding box center [557, 263] width 69 height 21
type input "5.4"
click at [555, 259] on input "Weight *" at bounding box center [557, 263] width 69 height 21
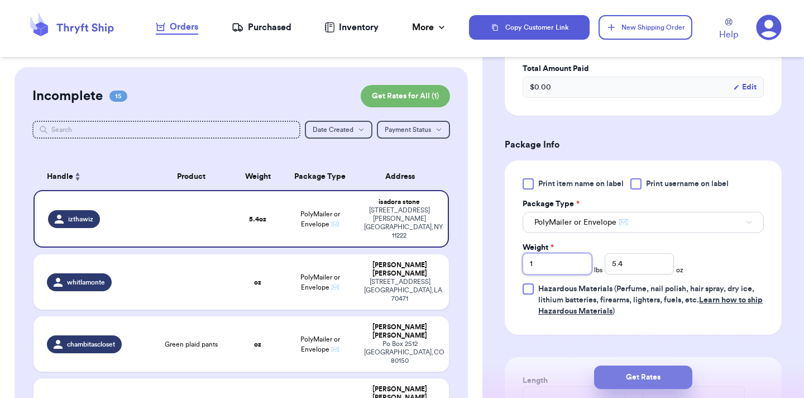
type input "1"
click at [618, 368] on button "Get Rates" at bounding box center [643, 376] width 98 height 23
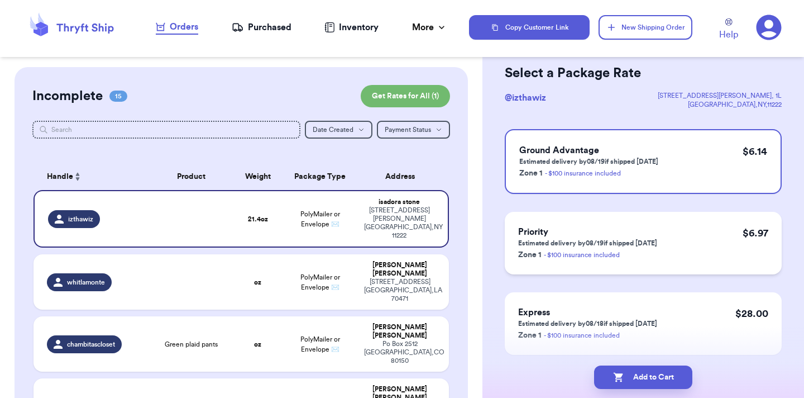
scroll to position [60, 0]
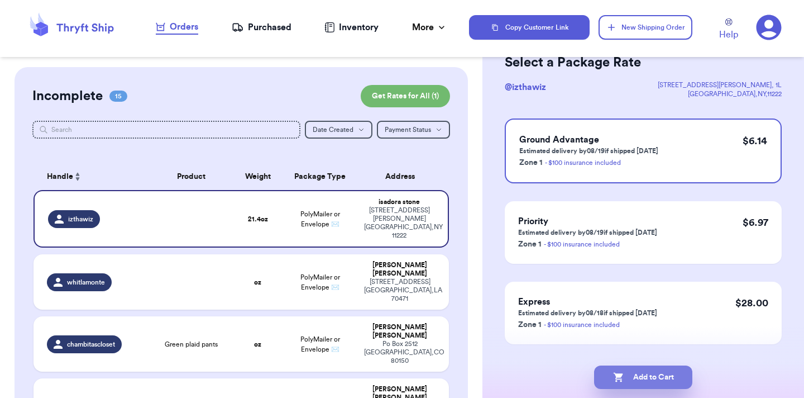
click at [633, 374] on button "Add to Cart" at bounding box center [643, 376] width 98 height 23
checkbox input "true"
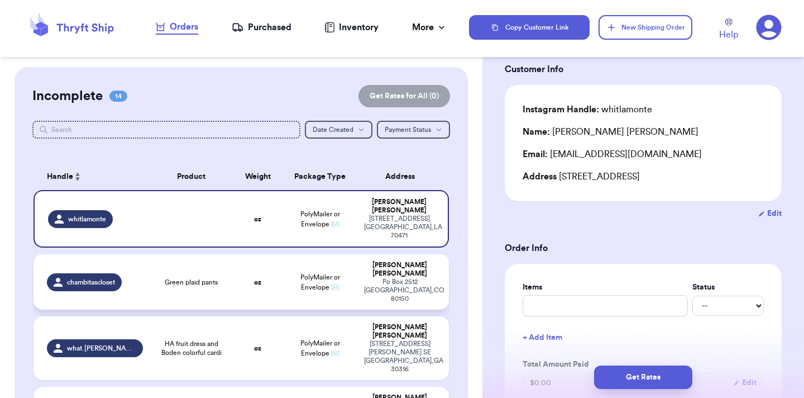
click at [333, 274] on span "PolyMailer or Envelope ✉️" at bounding box center [320, 282] width 40 height 17
type input "Green plaid pants"
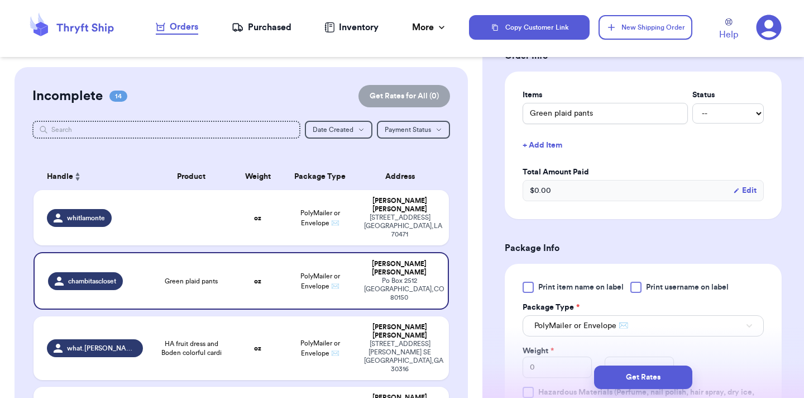
scroll to position [311, 0]
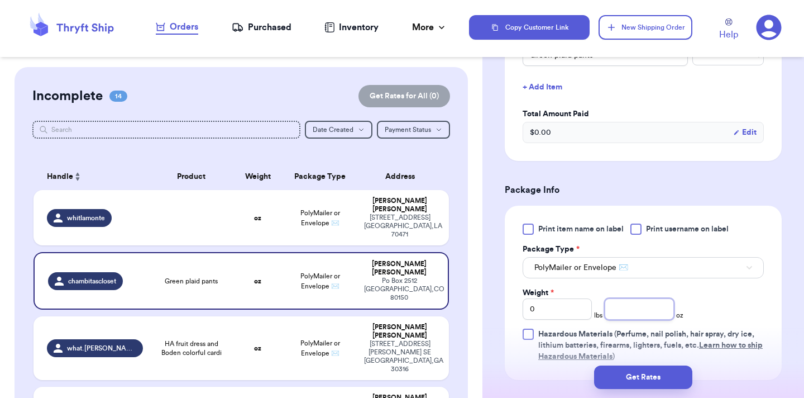
click at [645, 311] on input "number" at bounding box center [639, 308] width 69 height 21
type input "5.6"
click at [663, 376] on button "Get Rates" at bounding box center [643, 376] width 98 height 23
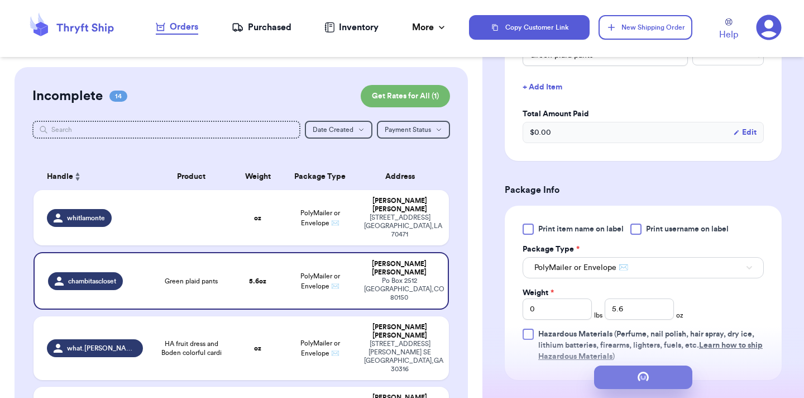
scroll to position [0, 0]
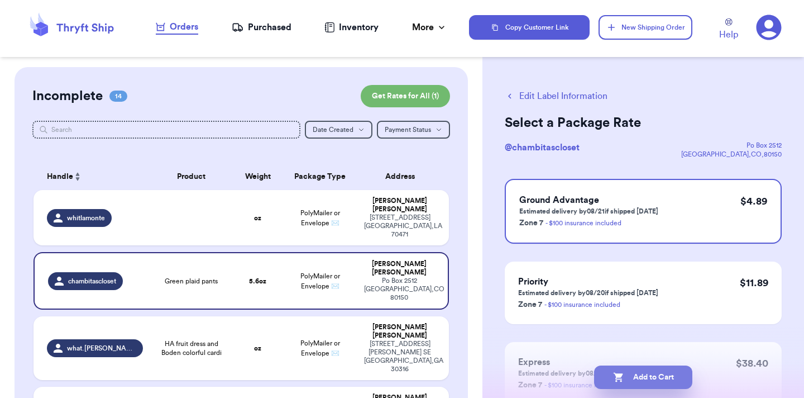
click at [643, 379] on button "Add to Cart" at bounding box center [643, 376] width 98 height 23
checkbox input "true"
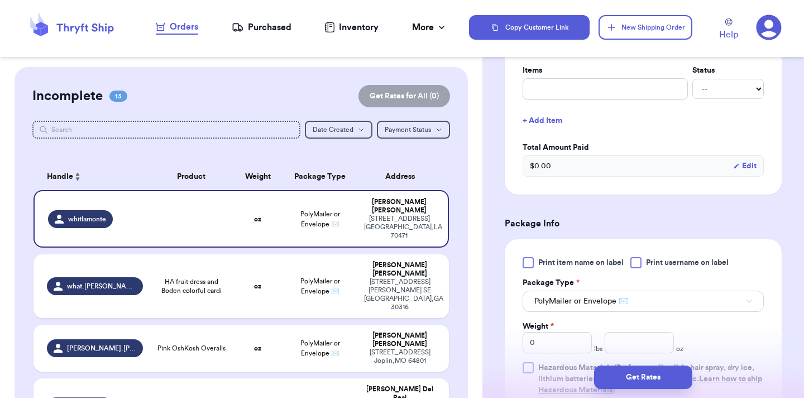
scroll to position [298, 0]
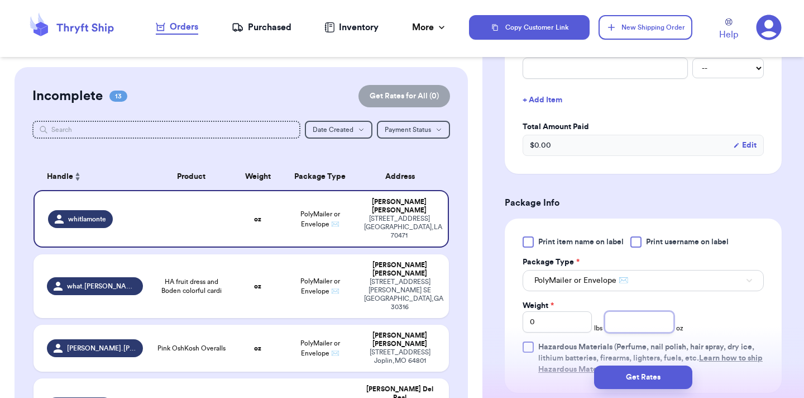
click at [626, 320] on input "number" at bounding box center [639, 321] width 69 height 21
type input "10"
click at [642, 376] on button "Get Rates" at bounding box center [643, 376] width 98 height 23
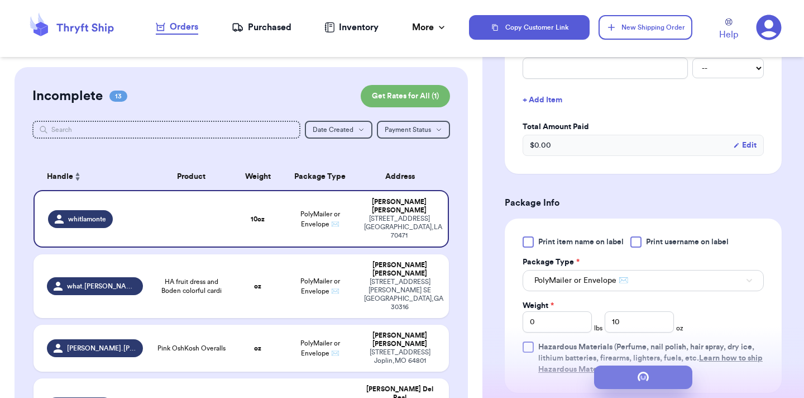
scroll to position [0, 0]
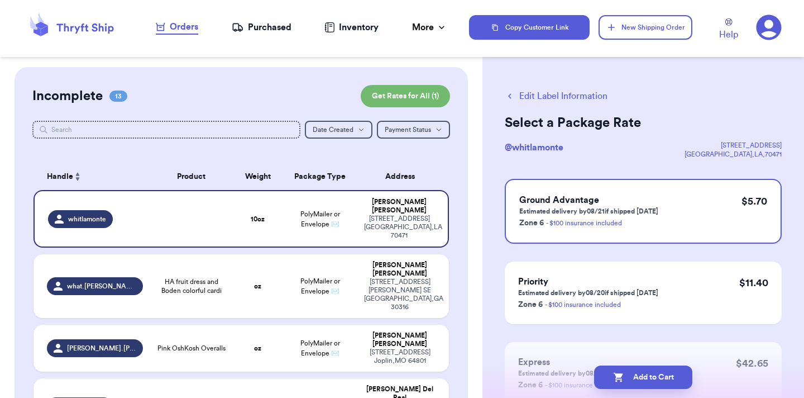
click at [642, 376] on button "Add to Cart" at bounding box center [643, 376] width 98 height 23
checkbox input "true"
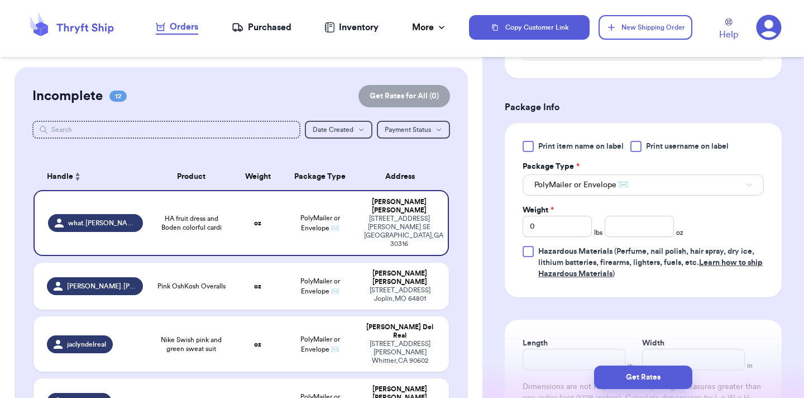
scroll to position [422, 0]
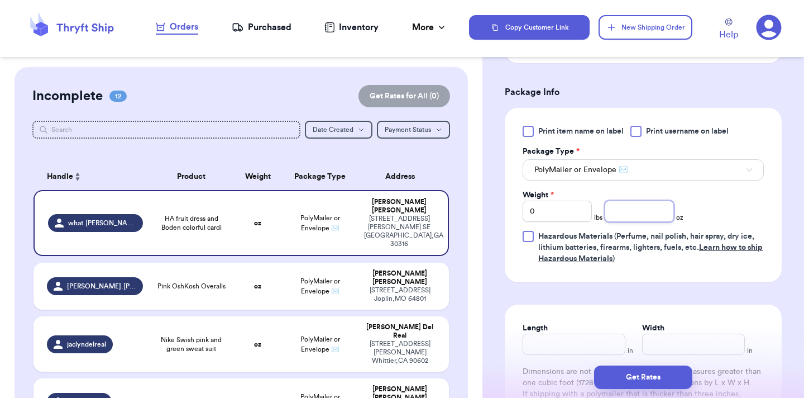
click at [636, 200] on input "number" at bounding box center [639, 210] width 69 height 21
type input "15.7"
click at [641, 381] on button "Get Rates" at bounding box center [643, 376] width 98 height 23
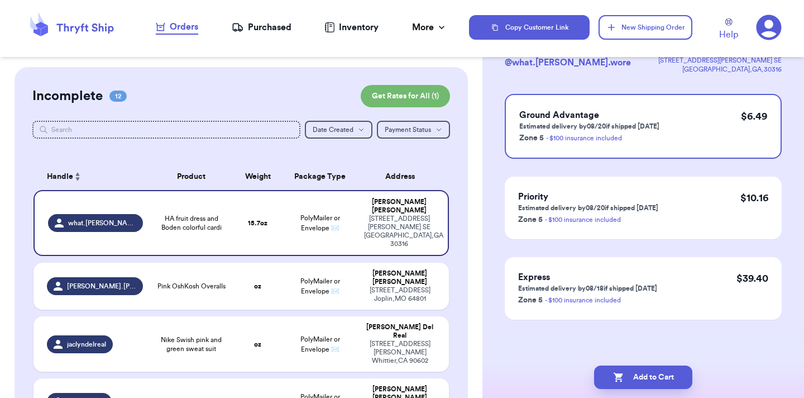
scroll to position [0, 0]
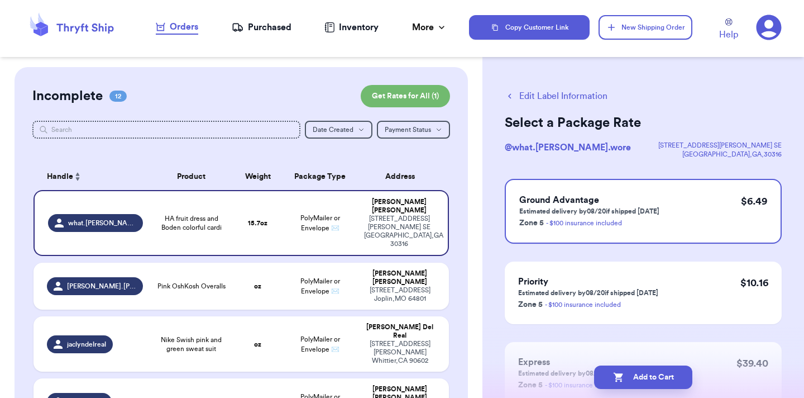
click at [641, 381] on button "Add to Cart" at bounding box center [643, 376] width 98 height 23
checkbox input "true"
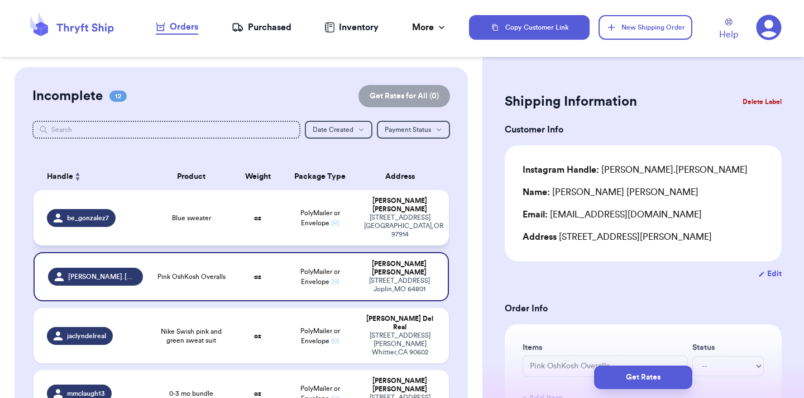
click at [381, 213] on div "[STREET_ADDRESS]" at bounding box center [399, 225] width 71 height 25
type input "Blue sweater"
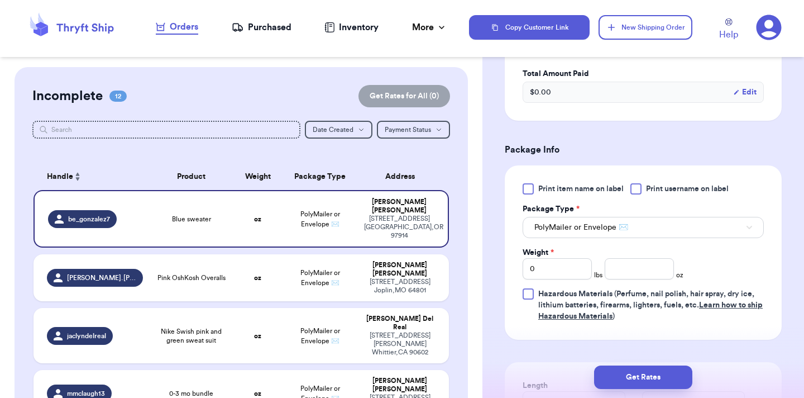
scroll to position [355, 0]
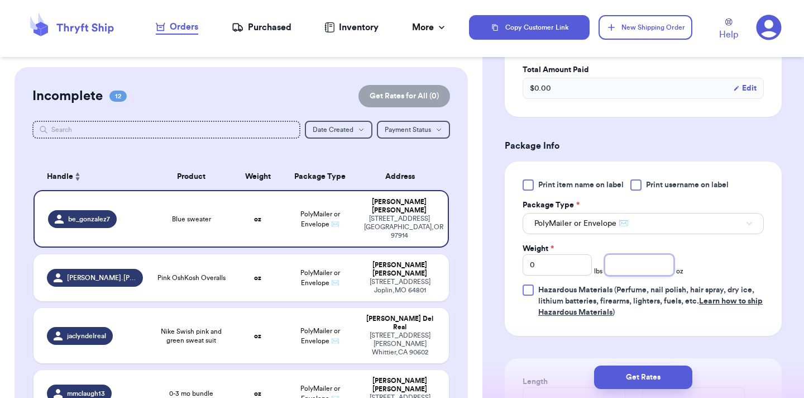
click at [642, 262] on input "number" at bounding box center [639, 264] width 69 height 21
type input "3.5"
click at [644, 376] on button "Get Rates" at bounding box center [643, 376] width 98 height 23
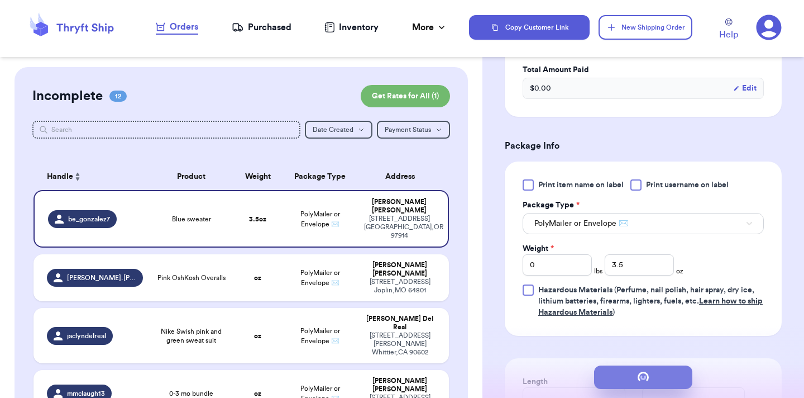
scroll to position [0, 0]
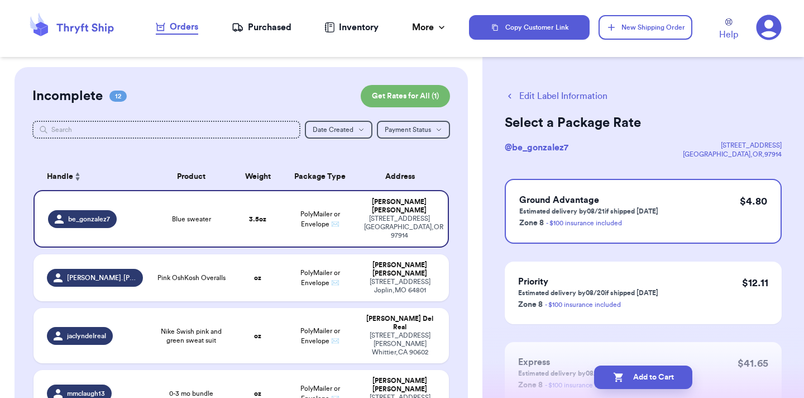
click at [644, 376] on button "Add to Cart" at bounding box center [643, 376] width 98 height 23
checkbox input "true"
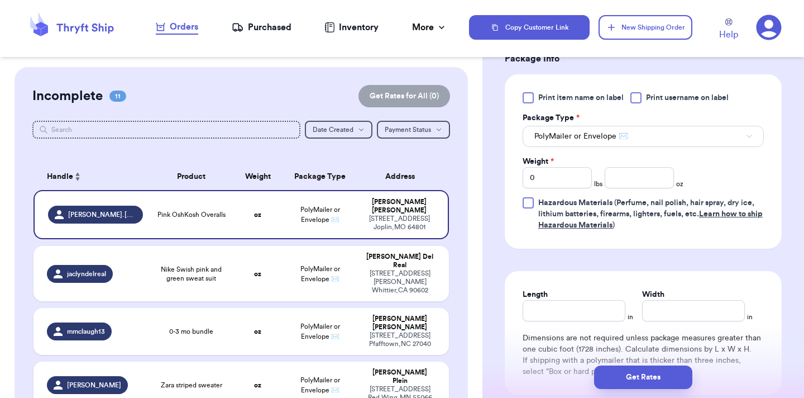
scroll to position [442, 0]
click at [637, 173] on input "number" at bounding box center [639, 176] width 69 height 21
type input "9"
type input "8.2"
click at [661, 375] on button "Get Rates" at bounding box center [643, 376] width 98 height 23
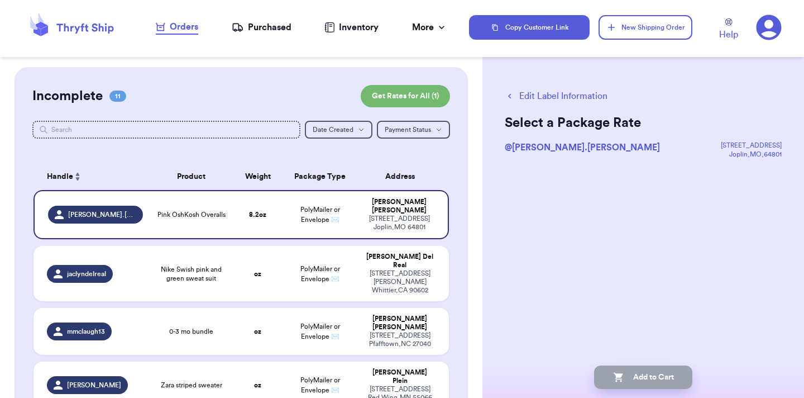
scroll to position [0, 0]
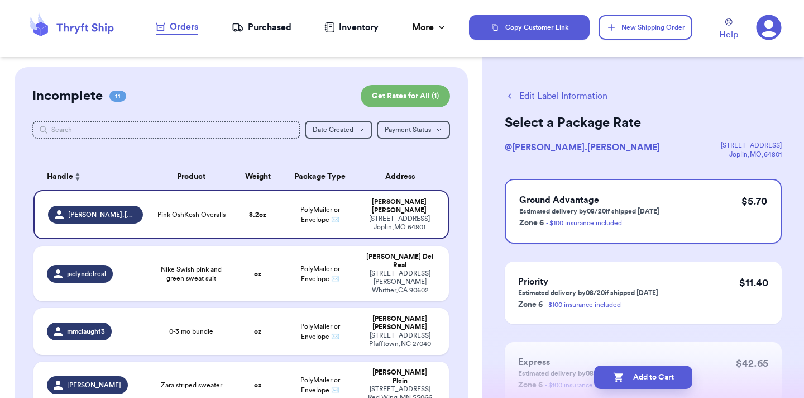
click at [661, 375] on button "Add to Cart" at bounding box center [643, 376] width 98 height 23
checkbox input "true"
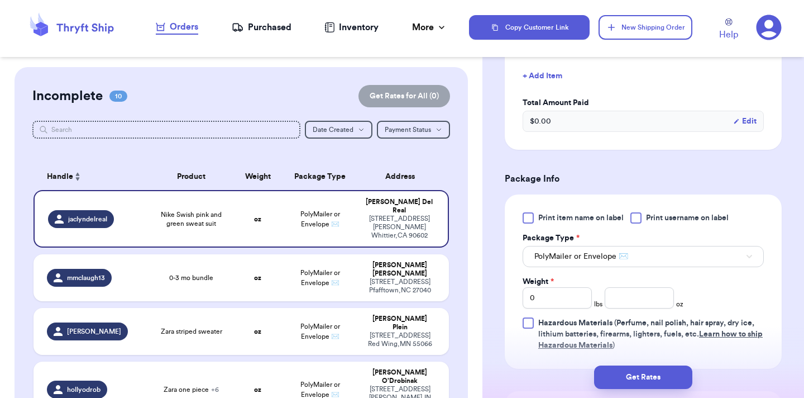
scroll to position [335, 0]
click at [560, 291] on input "0" at bounding box center [557, 298] width 69 height 21
type input "2"
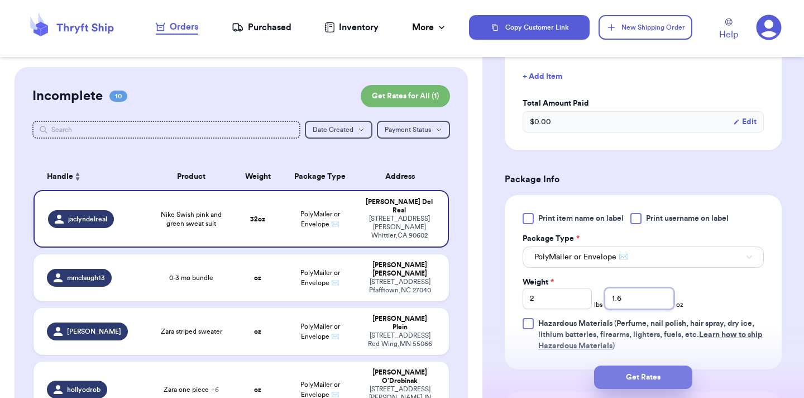
type input "1.6"
click at [609, 378] on button "Get Rates" at bounding box center [643, 376] width 98 height 23
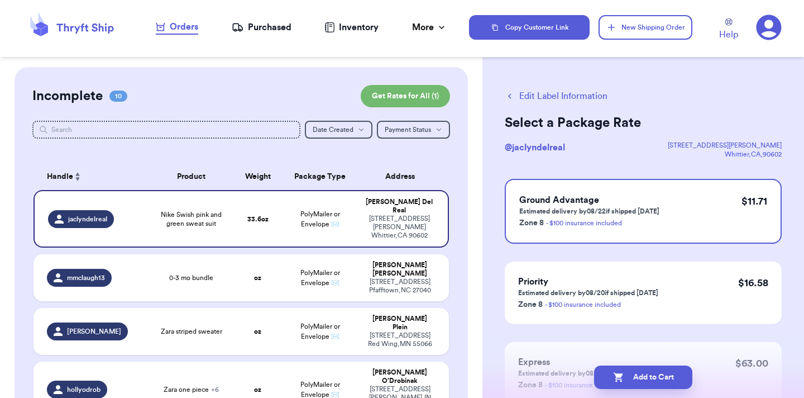
click at [609, 378] on button "Add to Cart" at bounding box center [643, 376] width 98 height 23
checkbox input "true"
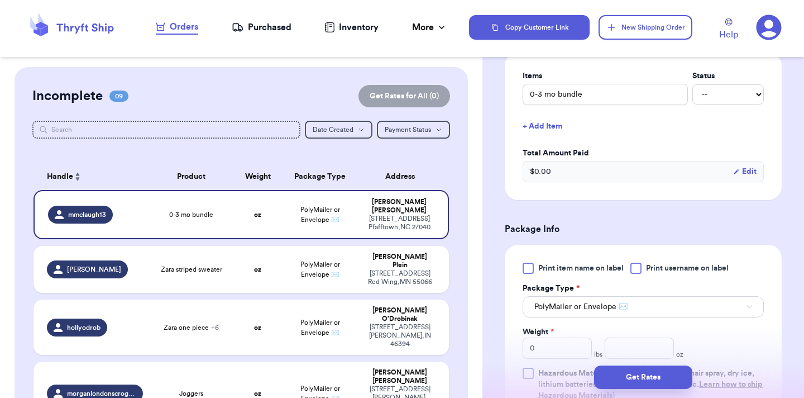
scroll to position [307, 0]
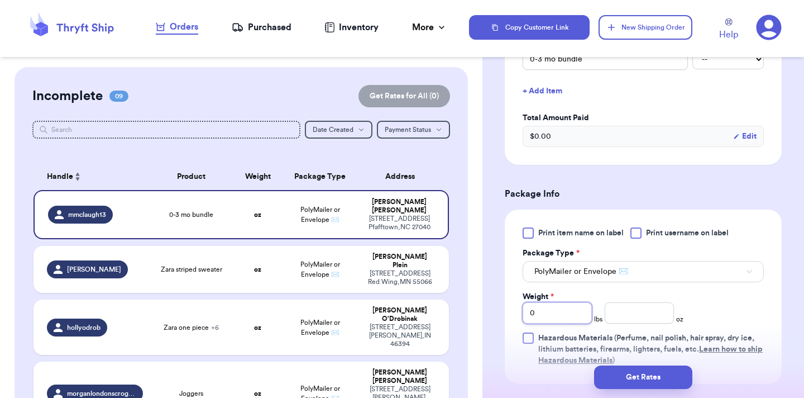
click at [573, 313] on input "0" at bounding box center [557, 312] width 69 height 21
type input "1"
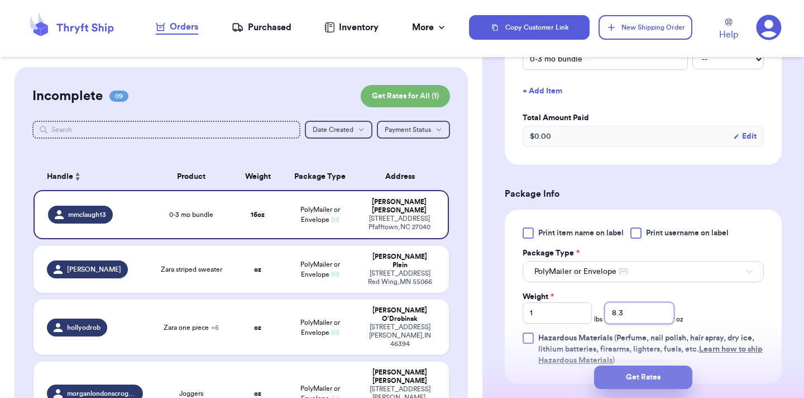
type input "8.3"
click at [606, 376] on button "Get Rates" at bounding box center [643, 376] width 98 height 23
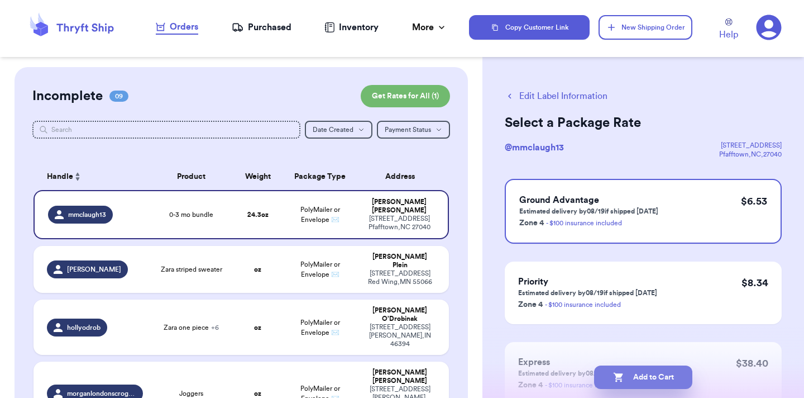
click at [656, 372] on button "Add to Cart" at bounding box center [643, 376] width 98 height 23
checkbox input "true"
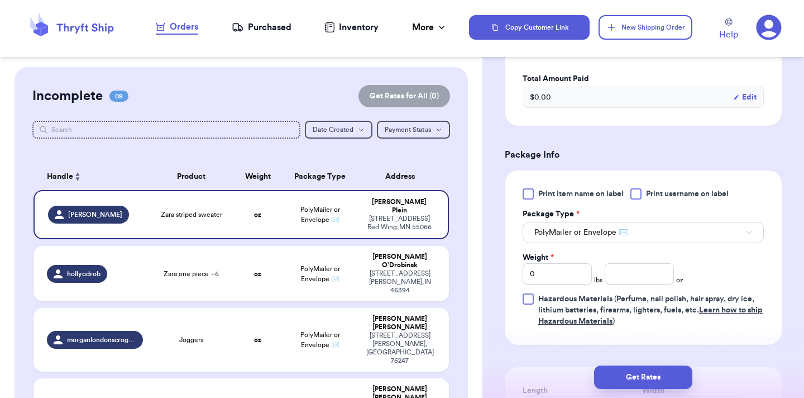
scroll to position [350, 0]
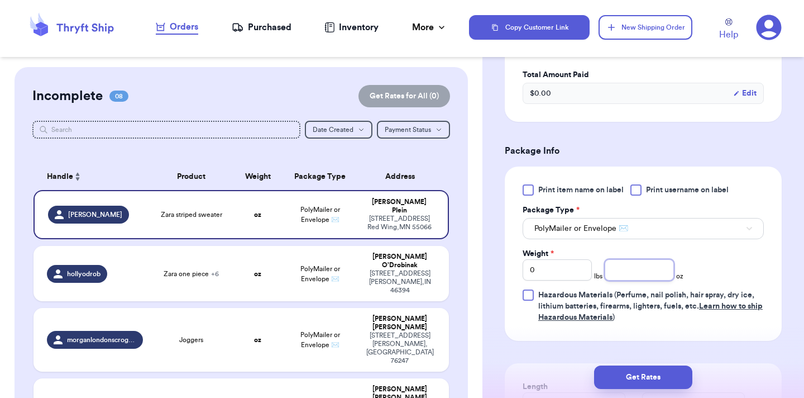
click at [668, 268] on input "number" at bounding box center [639, 269] width 69 height 21
type input "5.8"
click at [682, 377] on button "Get Rates" at bounding box center [643, 376] width 98 height 23
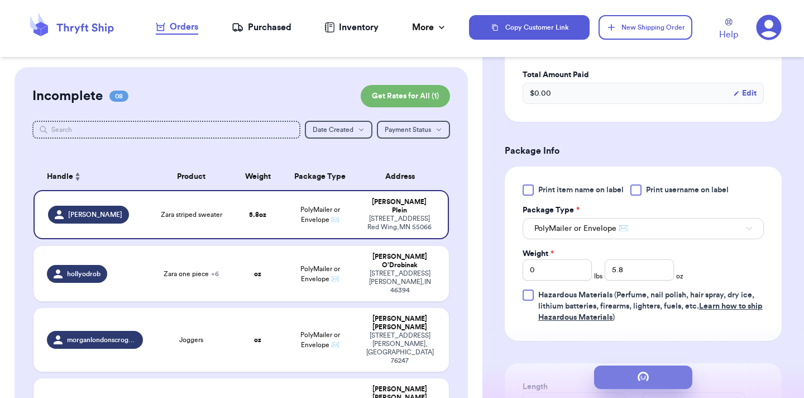
scroll to position [0, 0]
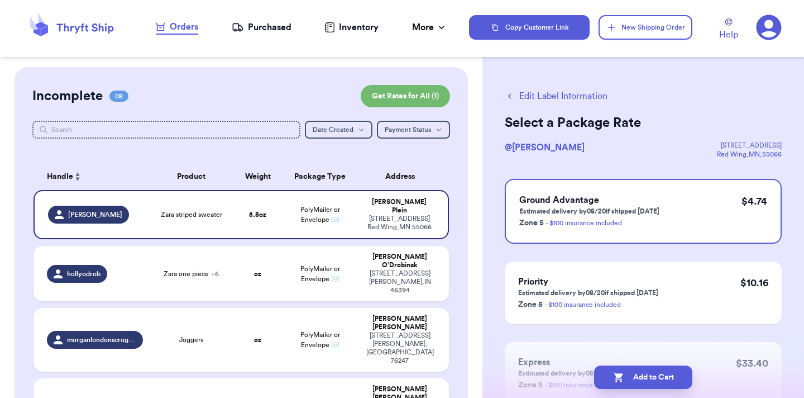
click at [682, 377] on button "Add to Cart" at bounding box center [643, 376] width 98 height 23
checkbox input "true"
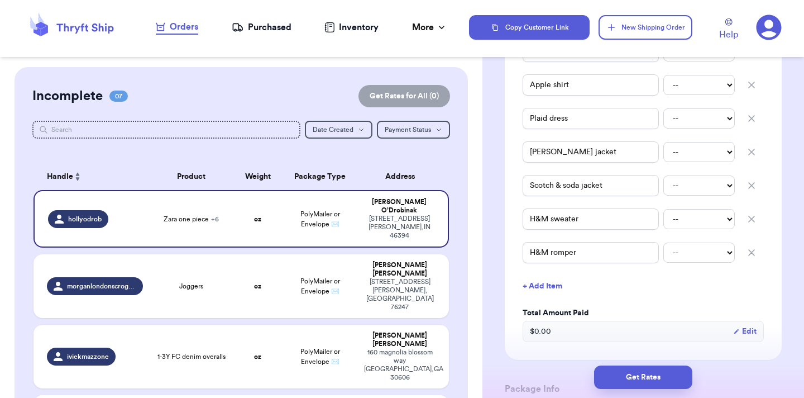
scroll to position [485, 0]
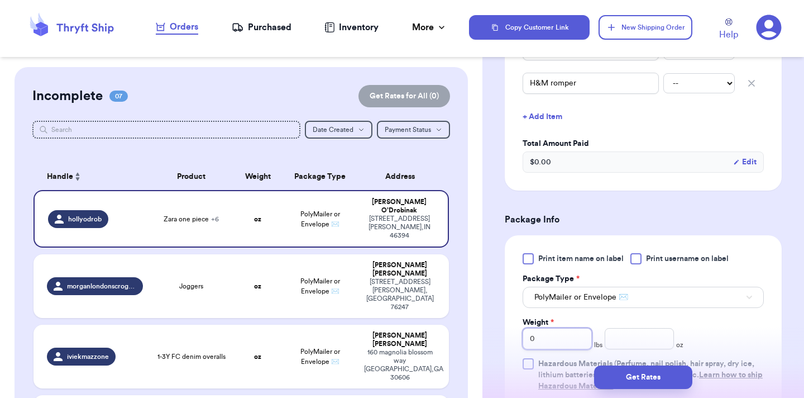
click at [574, 337] on input "0" at bounding box center [557, 338] width 69 height 21
type input "3"
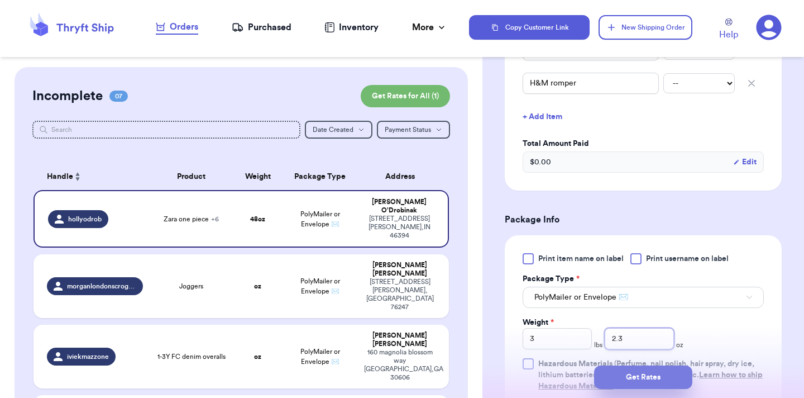
type input "2.3"
click at [673, 378] on button "Get Rates" at bounding box center [643, 376] width 98 height 23
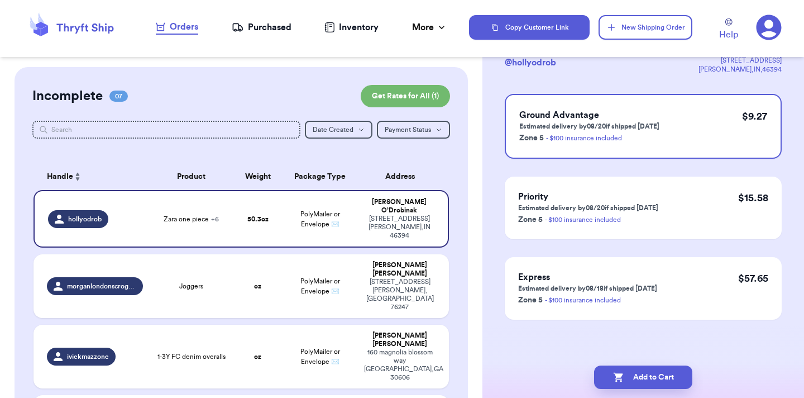
scroll to position [0, 0]
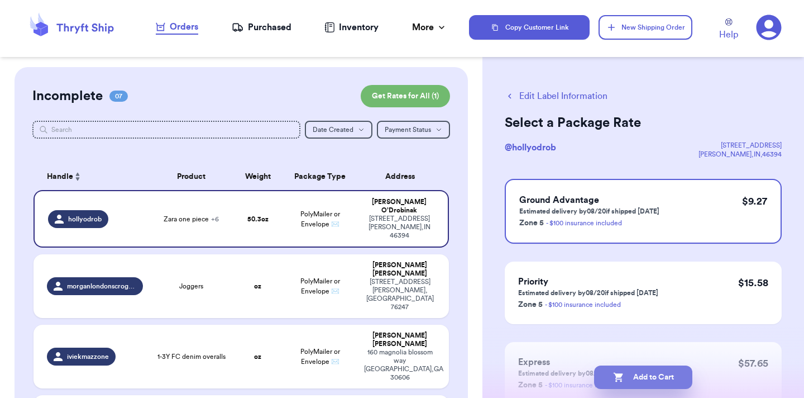
click at [670, 376] on button "Add to Cart" at bounding box center [643, 376] width 98 height 23
checkbox input "true"
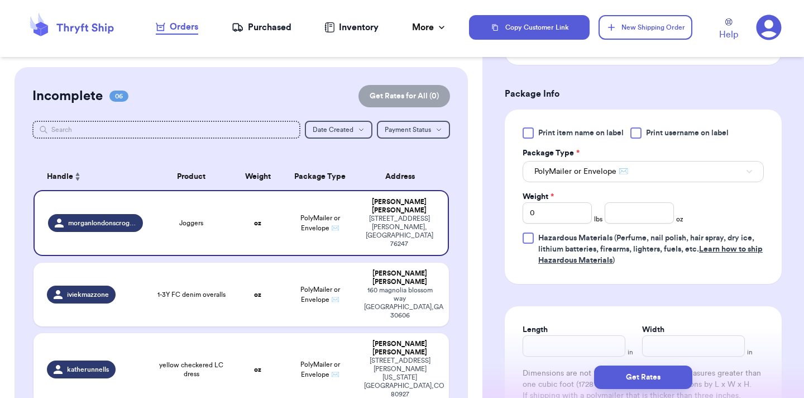
scroll to position [414, 0]
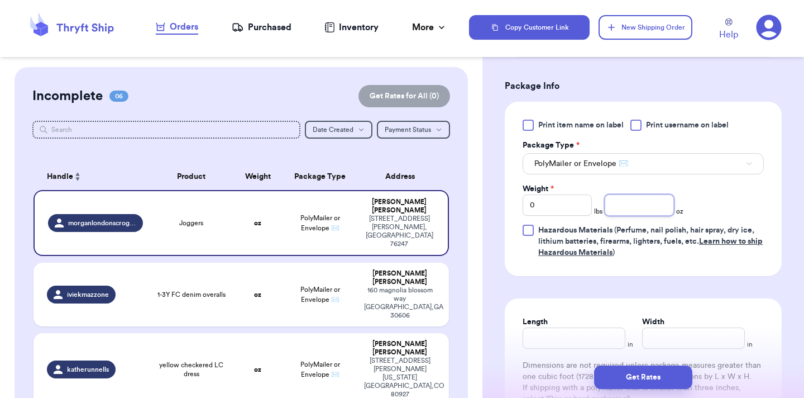
click at [644, 199] on input "number" at bounding box center [639, 204] width 69 height 21
type input "7"
click at [660, 374] on button "Get Rates" at bounding box center [643, 376] width 98 height 23
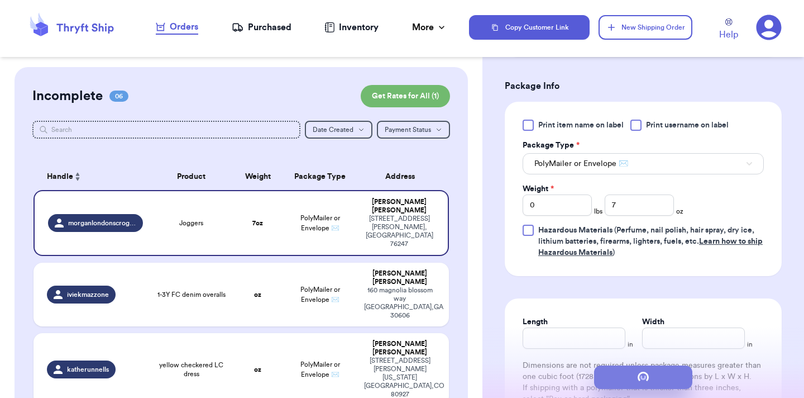
scroll to position [0, 0]
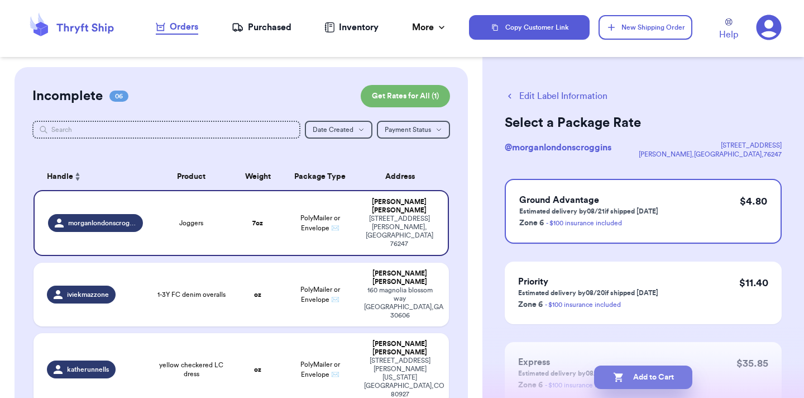
click at [648, 373] on button "Add to Cart" at bounding box center [643, 376] width 98 height 23
checkbox input "true"
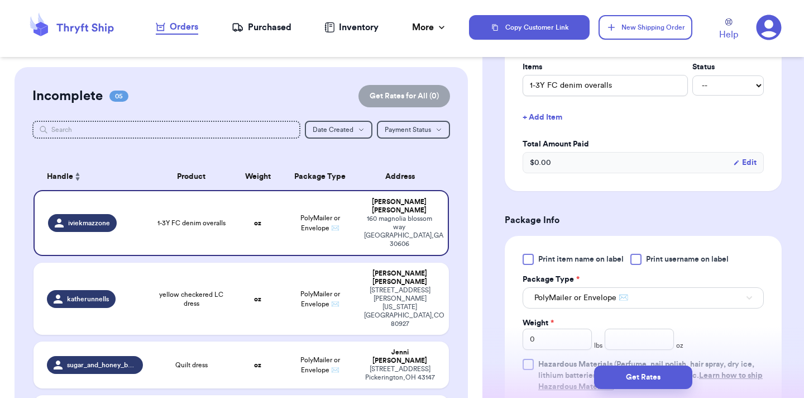
scroll to position [369, 0]
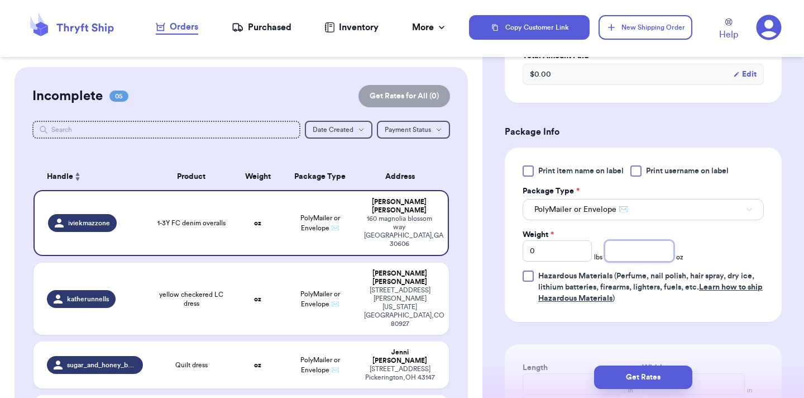
click at [629, 248] on input "number" at bounding box center [639, 250] width 69 height 21
type input "9"
click at [682, 379] on button "Get Rates" at bounding box center [643, 376] width 98 height 23
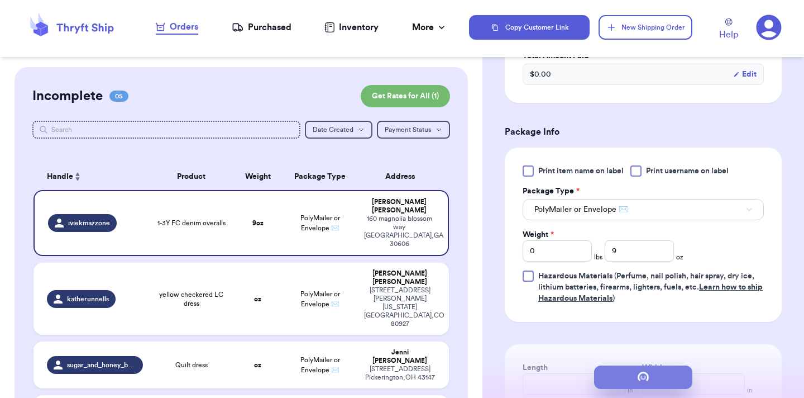
scroll to position [0, 0]
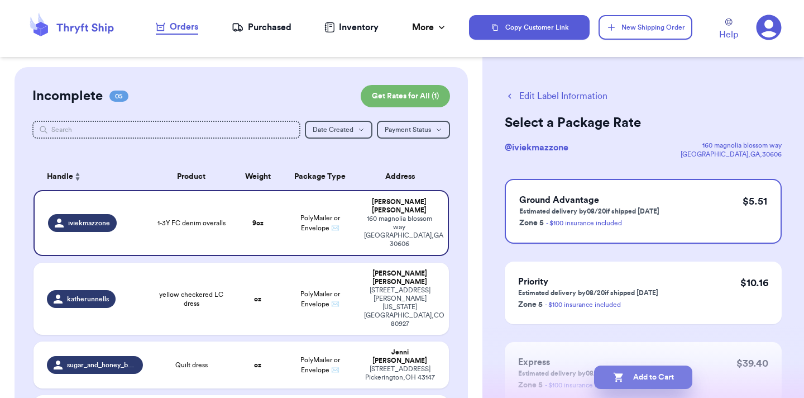
click at [673, 371] on button "Add to Cart" at bounding box center [643, 376] width 98 height 23
checkbox input "true"
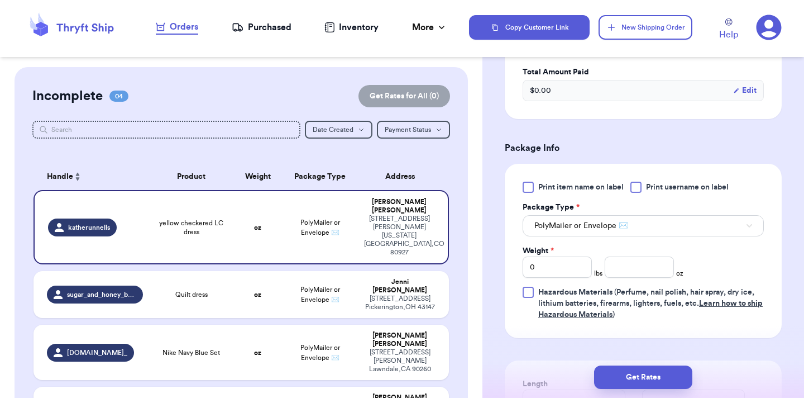
scroll to position [356, 0]
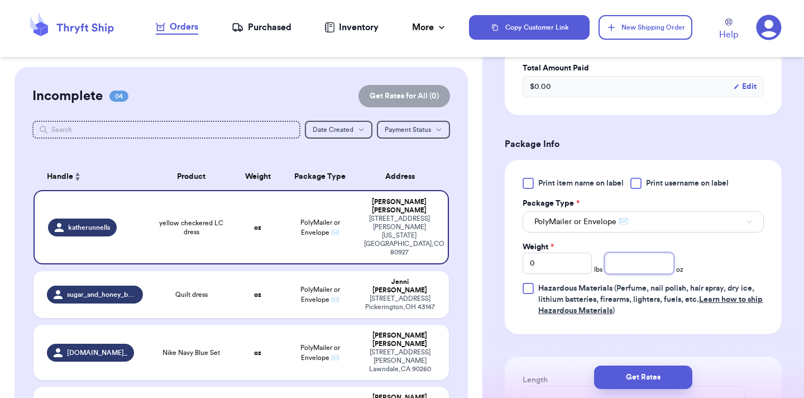
click at [640, 274] on input "number" at bounding box center [639, 262] width 69 height 21
type input "6.2"
click at [652, 373] on button "Get Rates" at bounding box center [643, 376] width 98 height 23
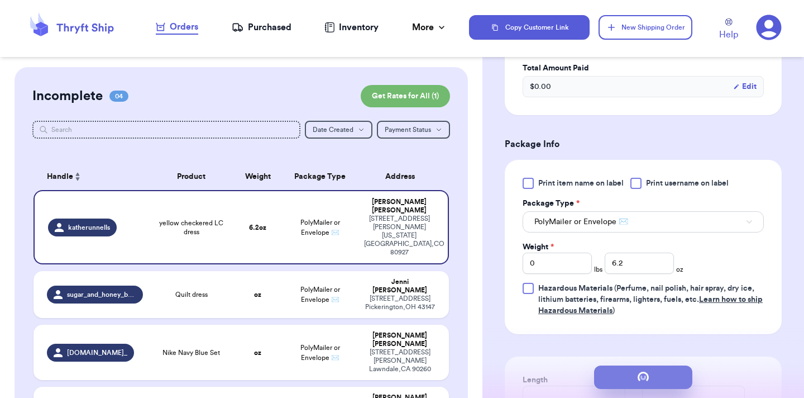
scroll to position [0, 0]
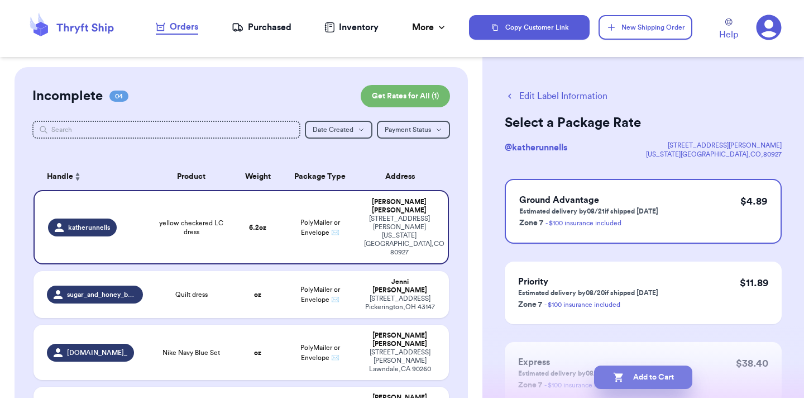
click at [656, 374] on button "Add to Cart" at bounding box center [643, 376] width 98 height 23
checkbox input "true"
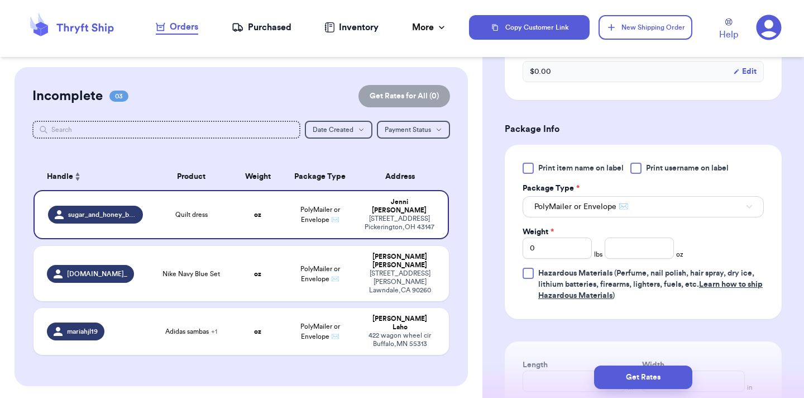
scroll to position [435, 0]
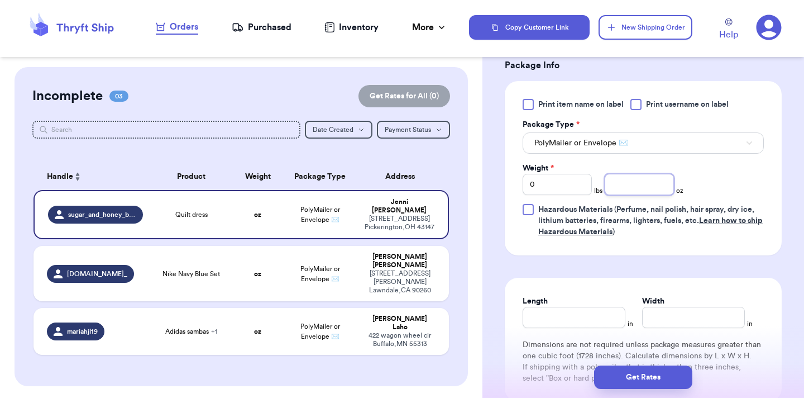
click at [636, 188] on input "number" at bounding box center [639, 184] width 69 height 21
type input "7.5"
click at [667, 383] on button "Get Rates" at bounding box center [643, 376] width 98 height 23
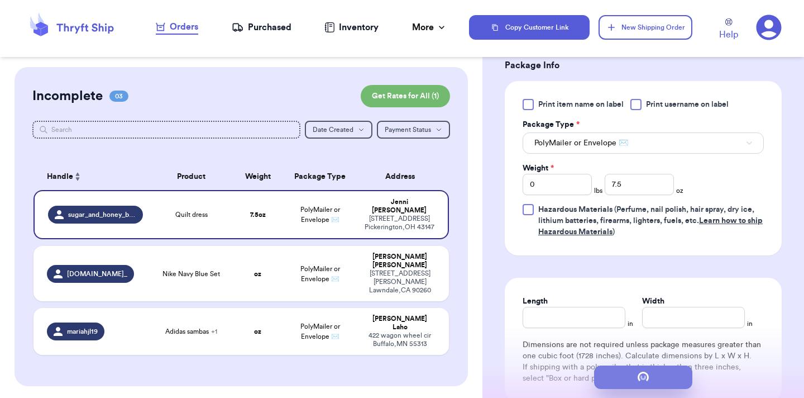
scroll to position [0, 0]
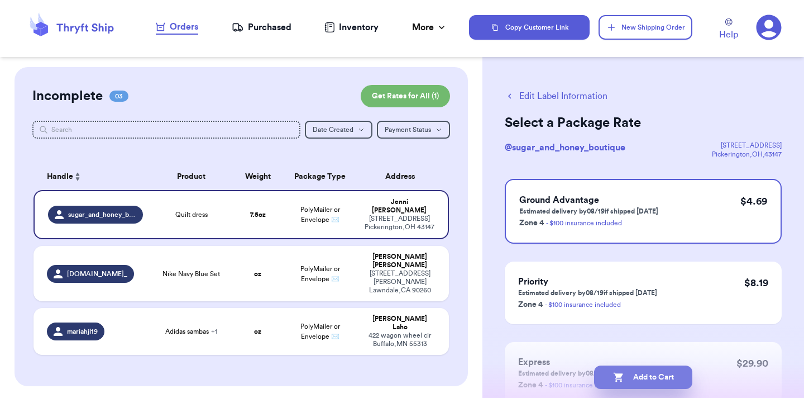
click at [675, 382] on button "Add to Cart" at bounding box center [643, 376] width 98 height 23
checkbox input "true"
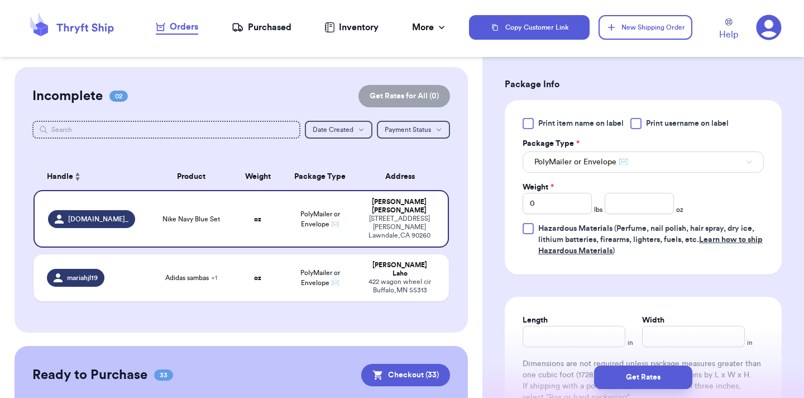
scroll to position [418, 0]
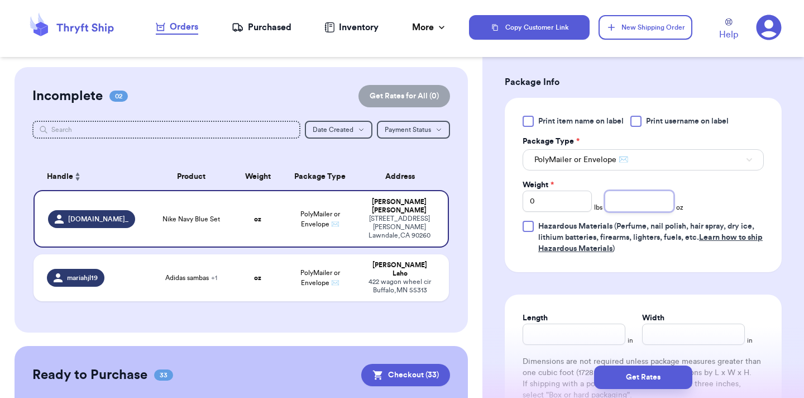
click at [633, 200] on input "number" at bounding box center [639, 200] width 69 height 21
type input "9.5"
click at [647, 384] on button "Get Rates" at bounding box center [643, 376] width 98 height 23
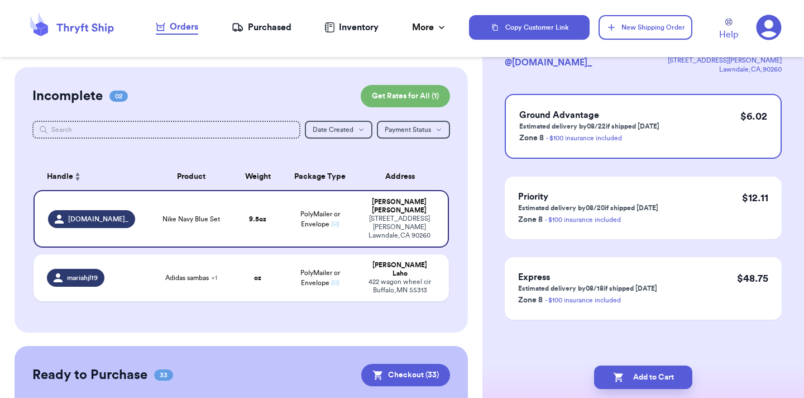
scroll to position [0, 0]
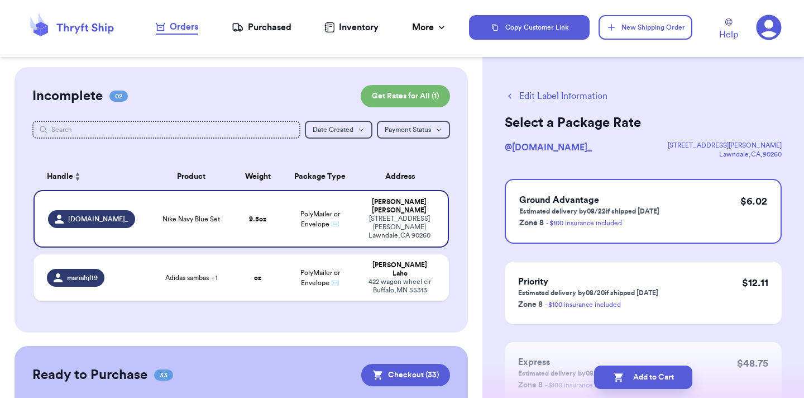
click at [647, 384] on button "Add to Cart" at bounding box center [643, 376] width 98 height 23
checkbox input "true"
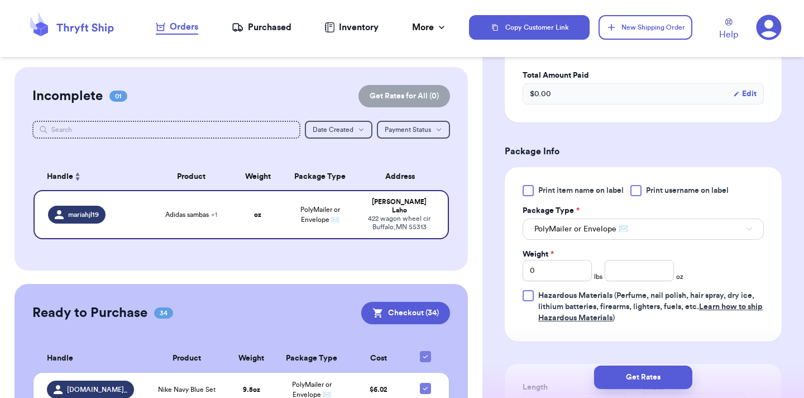
scroll to position [401, 0]
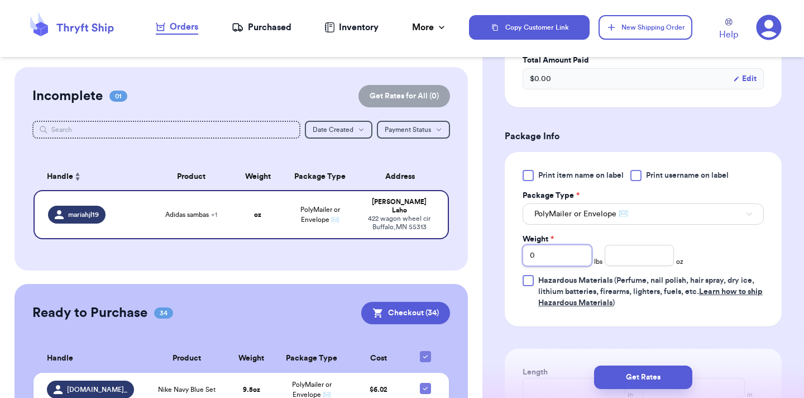
click at [572, 256] on input "0" at bounding box center [557, 255] width 69 height 21
type input "1"
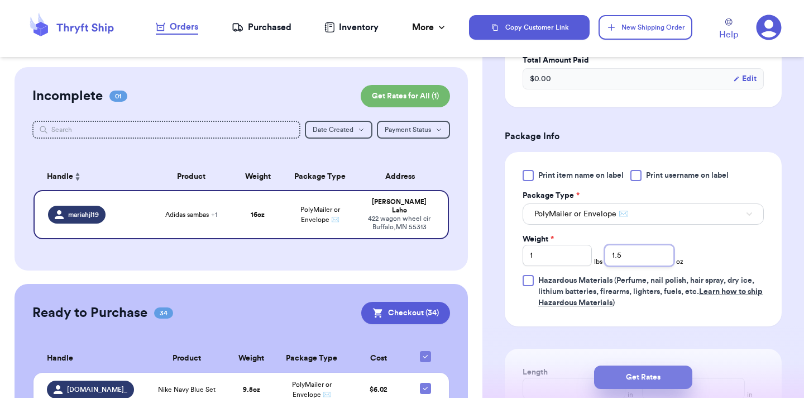
type input "1.5"
click at [619, 371] on button "Get Rates" at bounding box center [643, 376] width 98 height 23
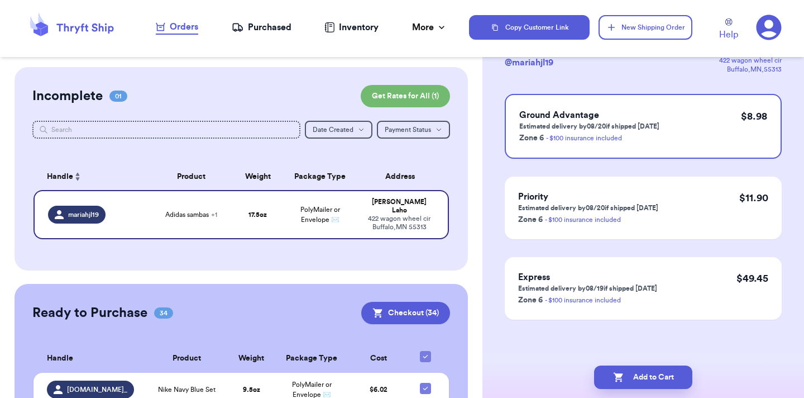
scroll to position [0, 0]
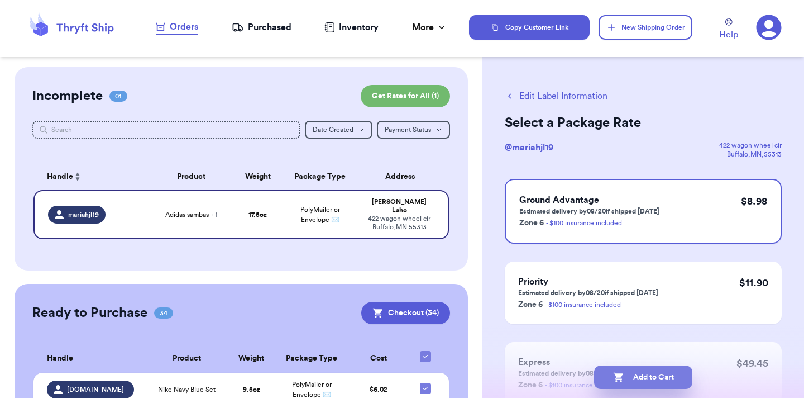
click at [646, 378] on button "Add to Cart" at bounding box center [643, 376] width 98 height 23
checkbox input "true"
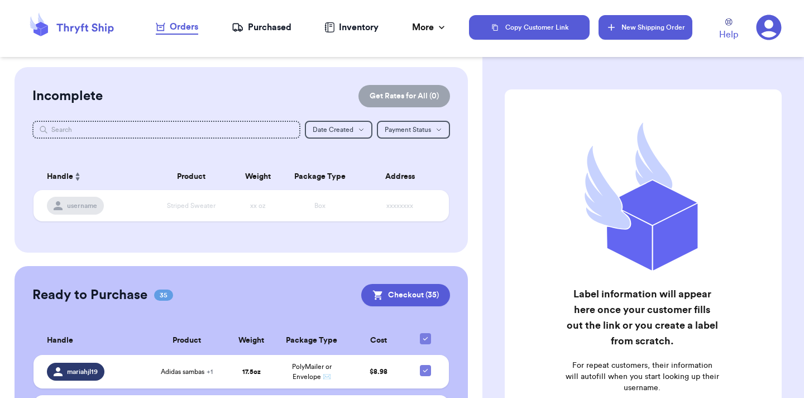
click at [634, 30] on button "New Shipping Order" at bounding box center [646, 27] width 94 height 25
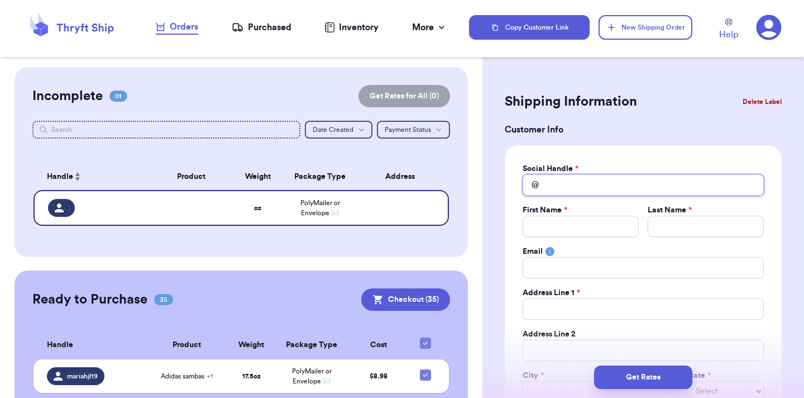
click at [619, 182] on input "Total Amount Paid" at bounding box center [643, 184] width 241 height 21
type input "k"
type input "ke"
type input "[PERSON_NAME]"
type input "kenz"
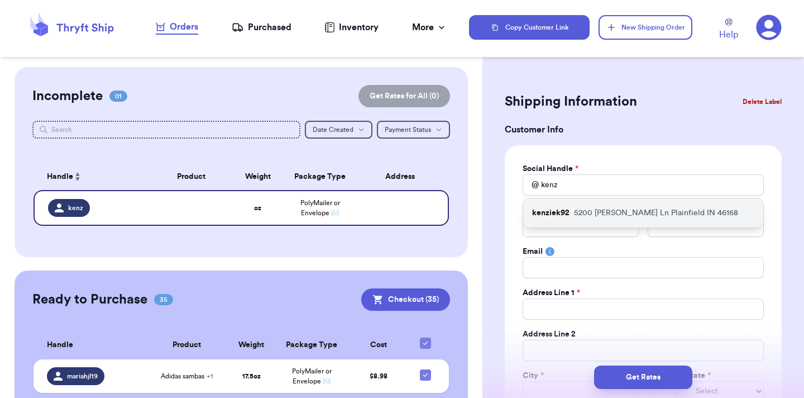
click at [622, 211] on p "5200 [PERSON_NAME] [GEOGRAPHIC_DATA] IN 46168" at bounding box center [656, 212] width 164 height 11
type input "kenziek92"
type input "[PERSON_NAME]"
type input "[EMAIL_ADDRESS][DOMAIN_NAME]"
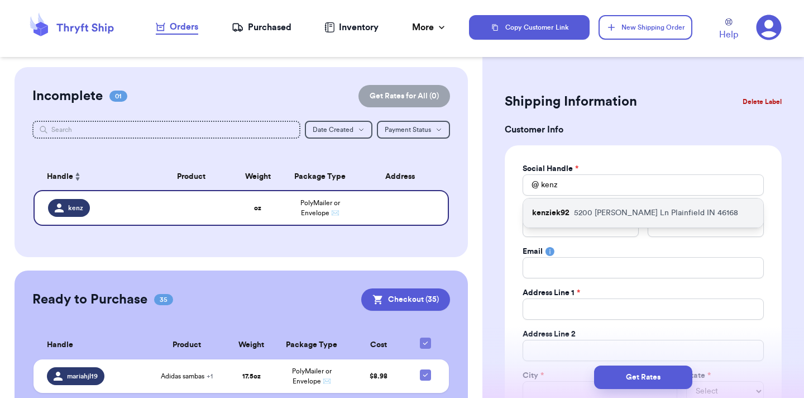
type input "5200 [PERSON_NAME] Ln"
type input "Plainfield"
select select "IN"
type input "46168"
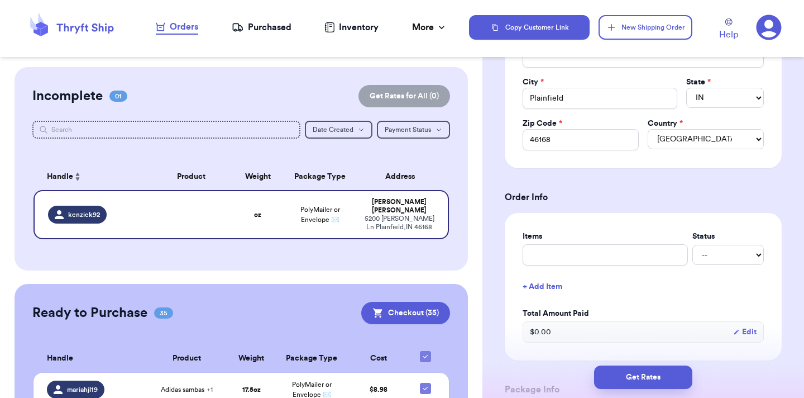
scroll to position [297, 0]
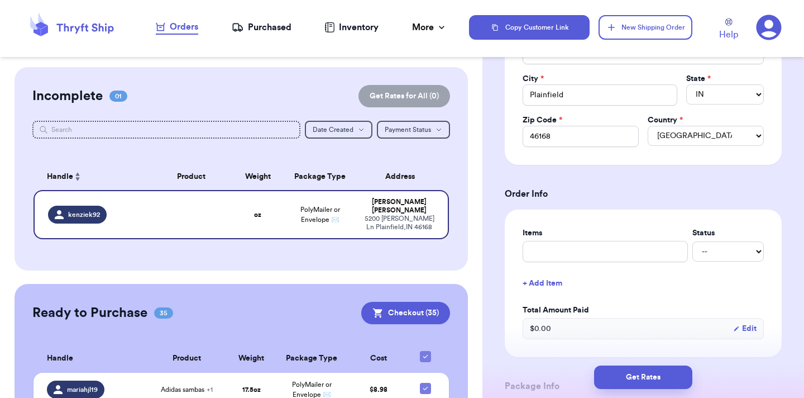
click at [677, 202] on form "Shipping Information Delete Label Customer Info Social Handle * @ kenziek92 Fir…" at bounding box center [643, 286] width 277 height 987
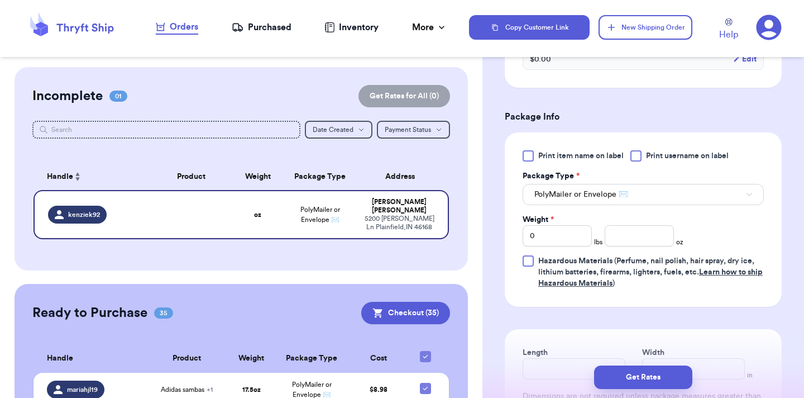
scroll to position [571, 0]
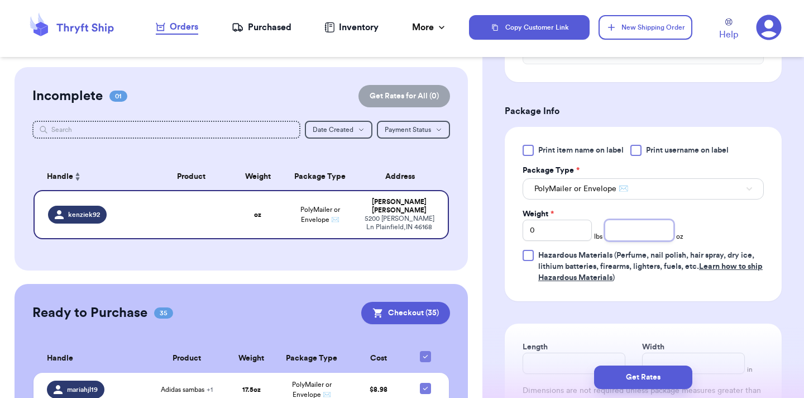
click at [633, 235] on input "number" at bounding box center [639, 229] width 69 height 21
type input "13"
click at [672, 376] on button "Get Rates" at bounding box center [643, 376] width 98 height 23
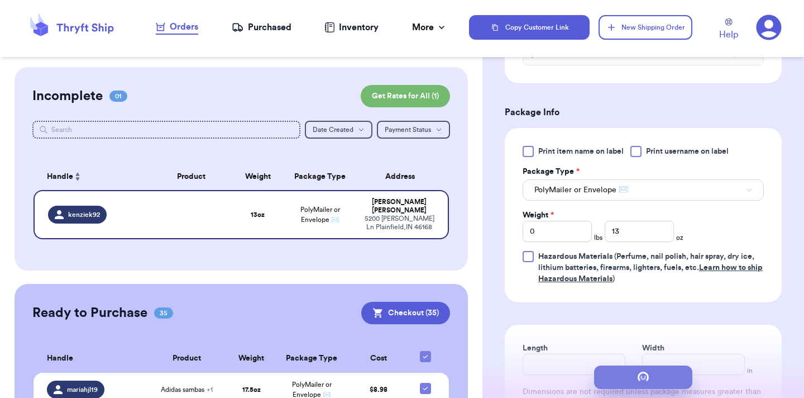
scroll to position [0, 0]
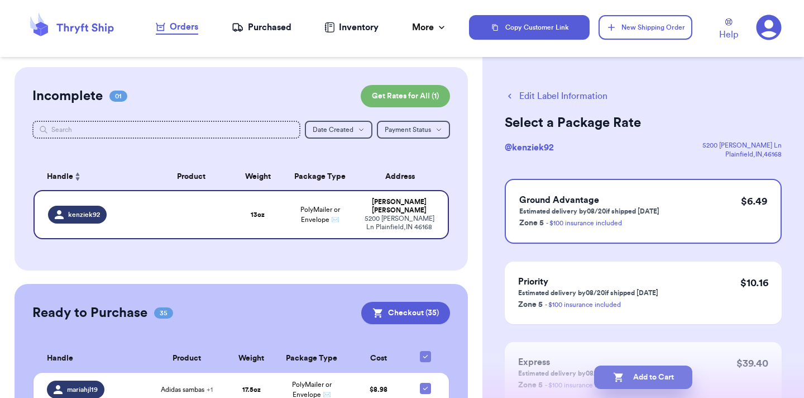
click at [652, 384] on button "Add to Cart" at bounding box center [643, 376] width 98 height 23
checkbox input "true"
